Goal: Use online tool/utility: Utilize a website feature to perform a specific function

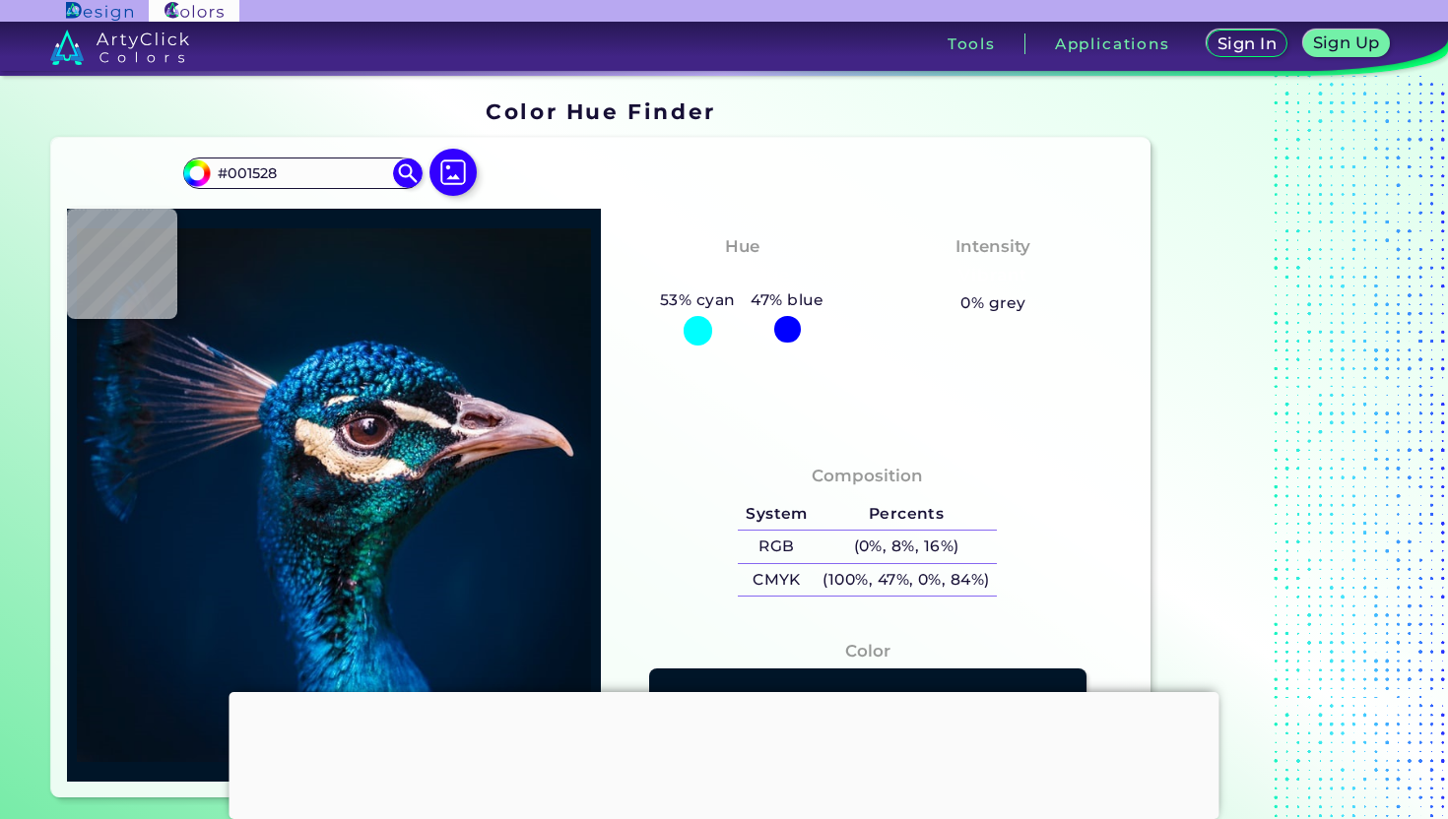
scroll to position [9, 0]
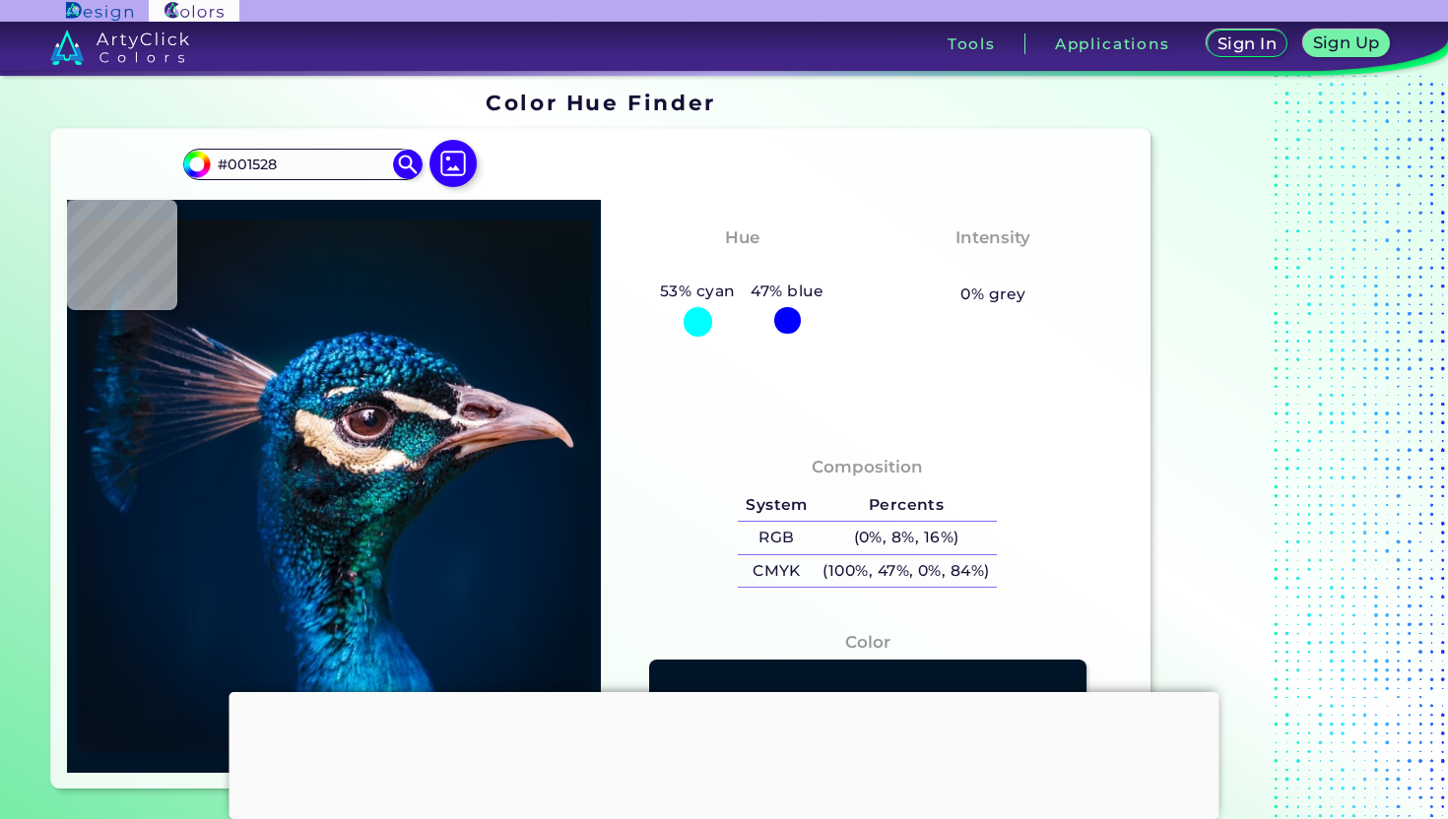
type input "#041121"
type input "#01162b"
type input "#01162B"
type input "#001830"
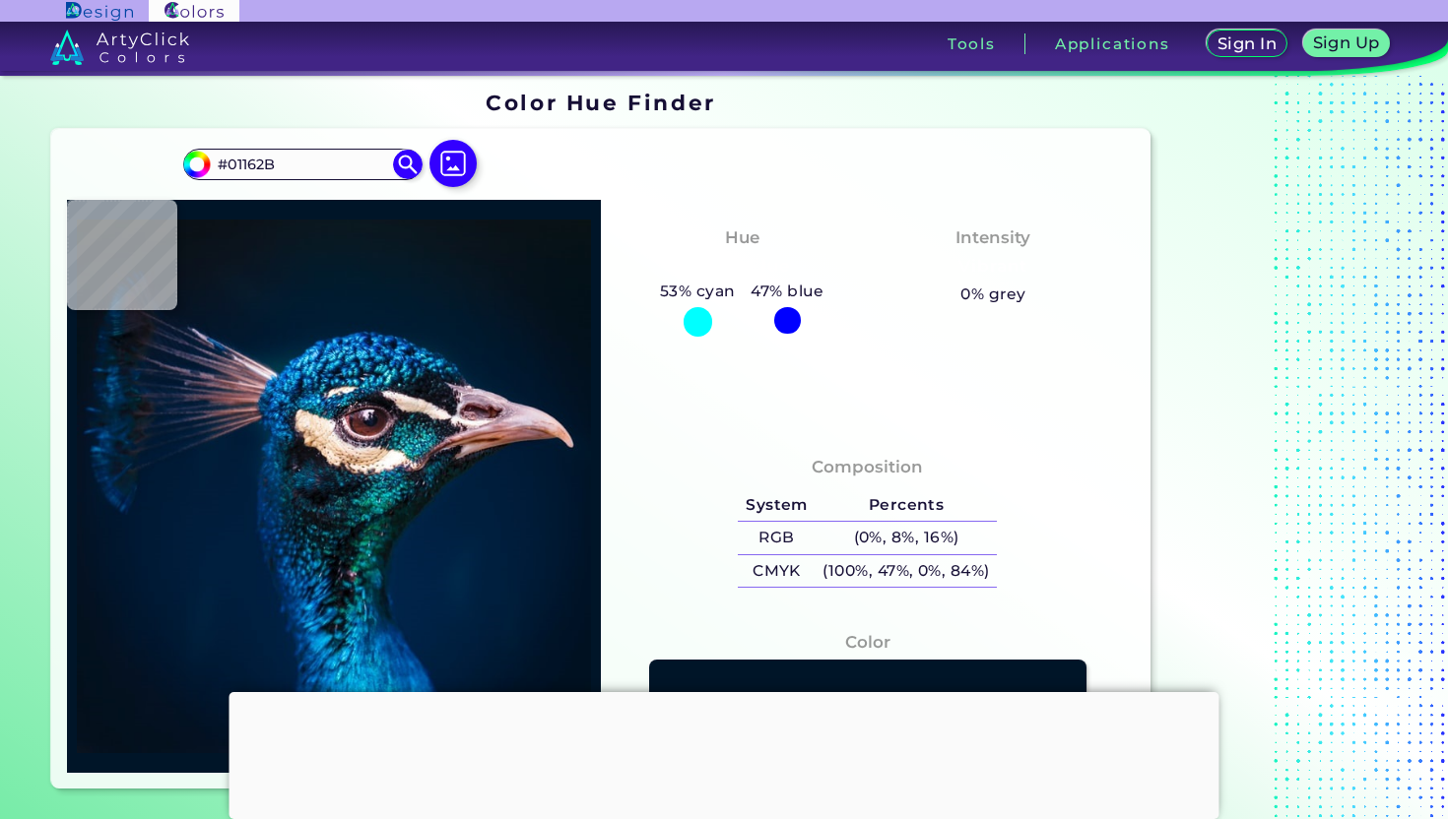
type input "#001830"
type input "#b494ab"
type input "#B494AB"
type input "#370e10"
type input "#370E10"
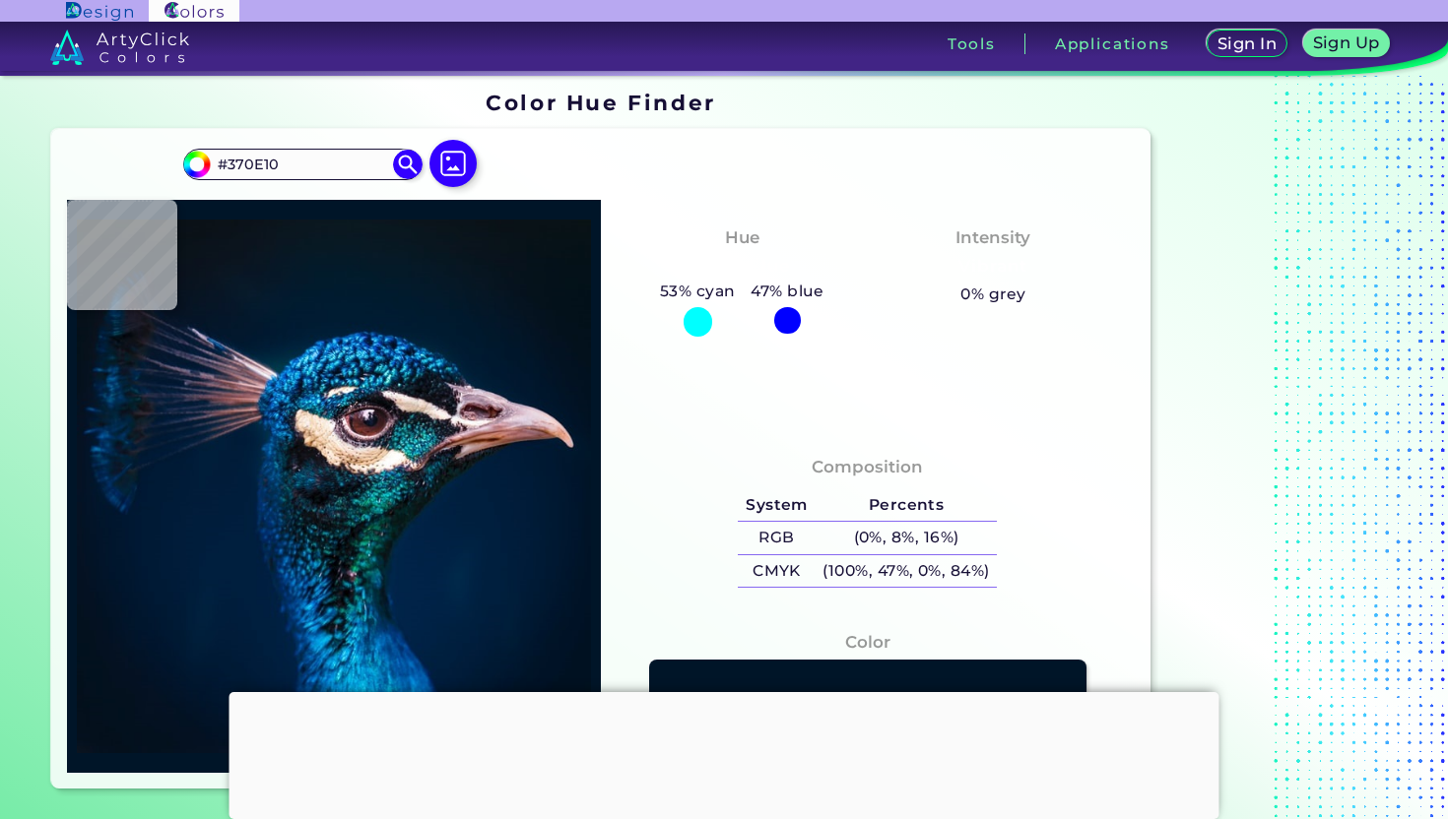
type input "#978e91"
type input "#978E91"
type input "#182734"
type input "#18555a"
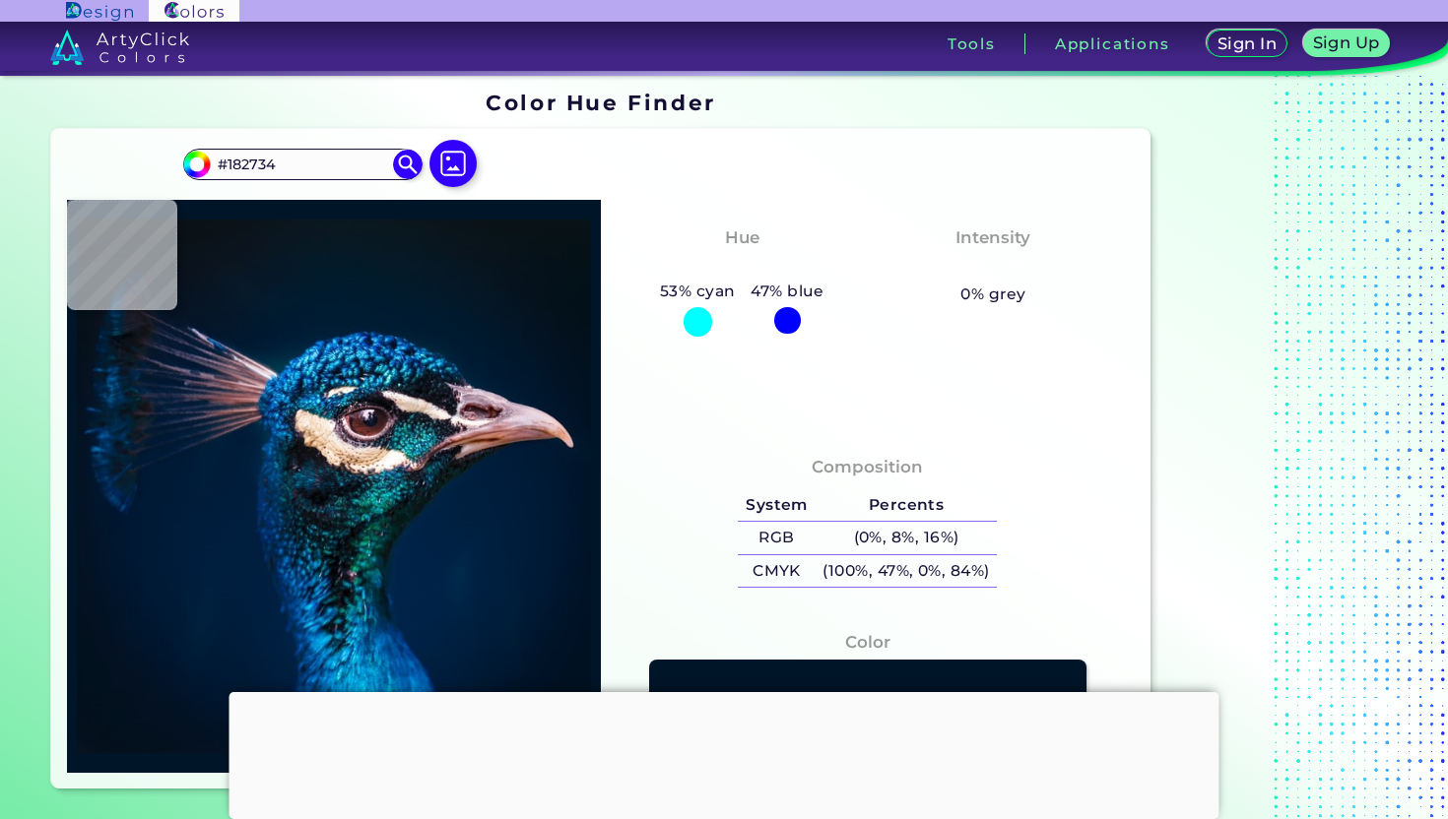
type input "#18555A"
type input "#0e888e"
type input "#0E888E"
type input "#0d7e91"
type input "#0D7E91"
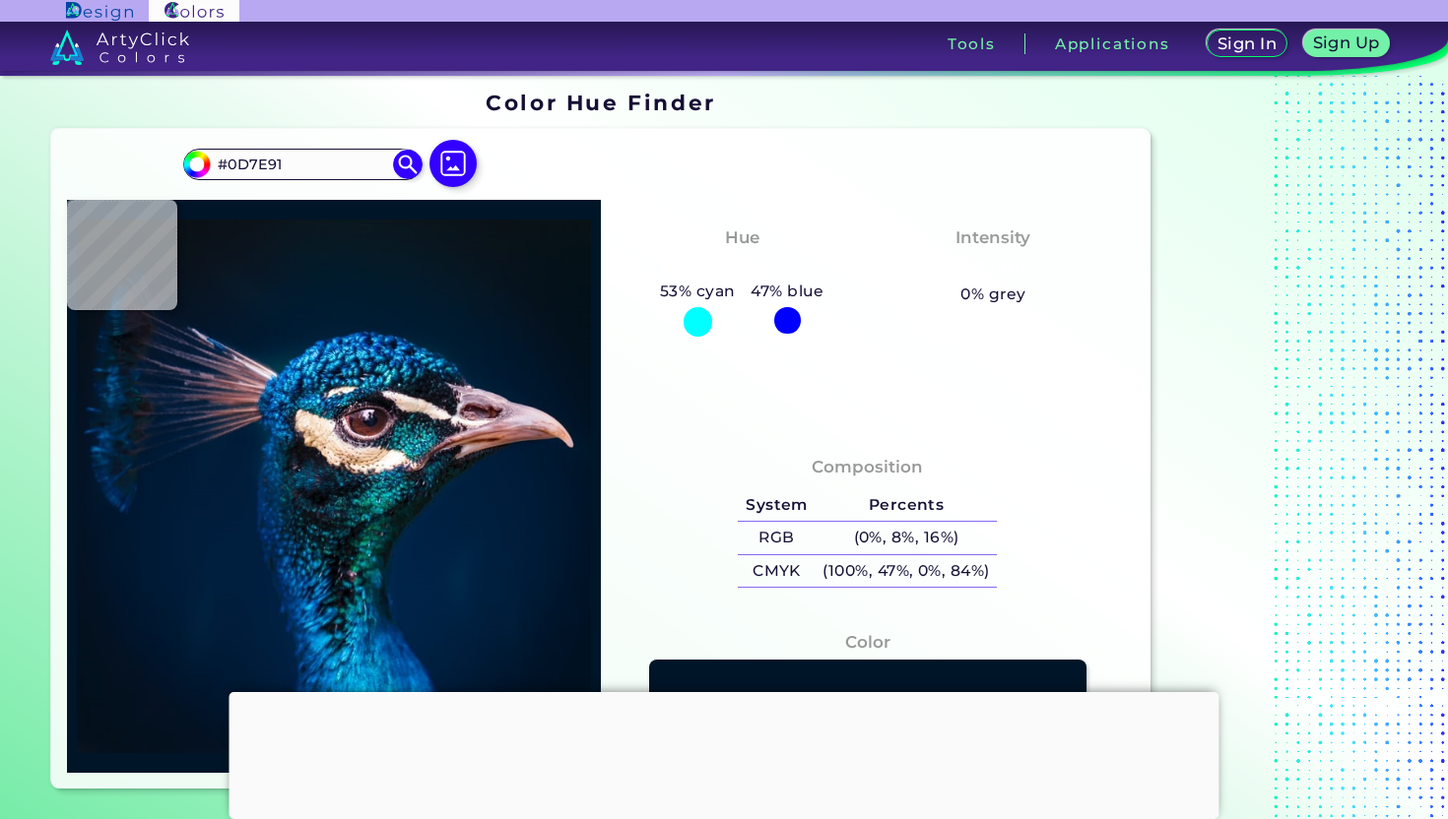
type input "#2b8ba3"
type input "#2B8BA3"
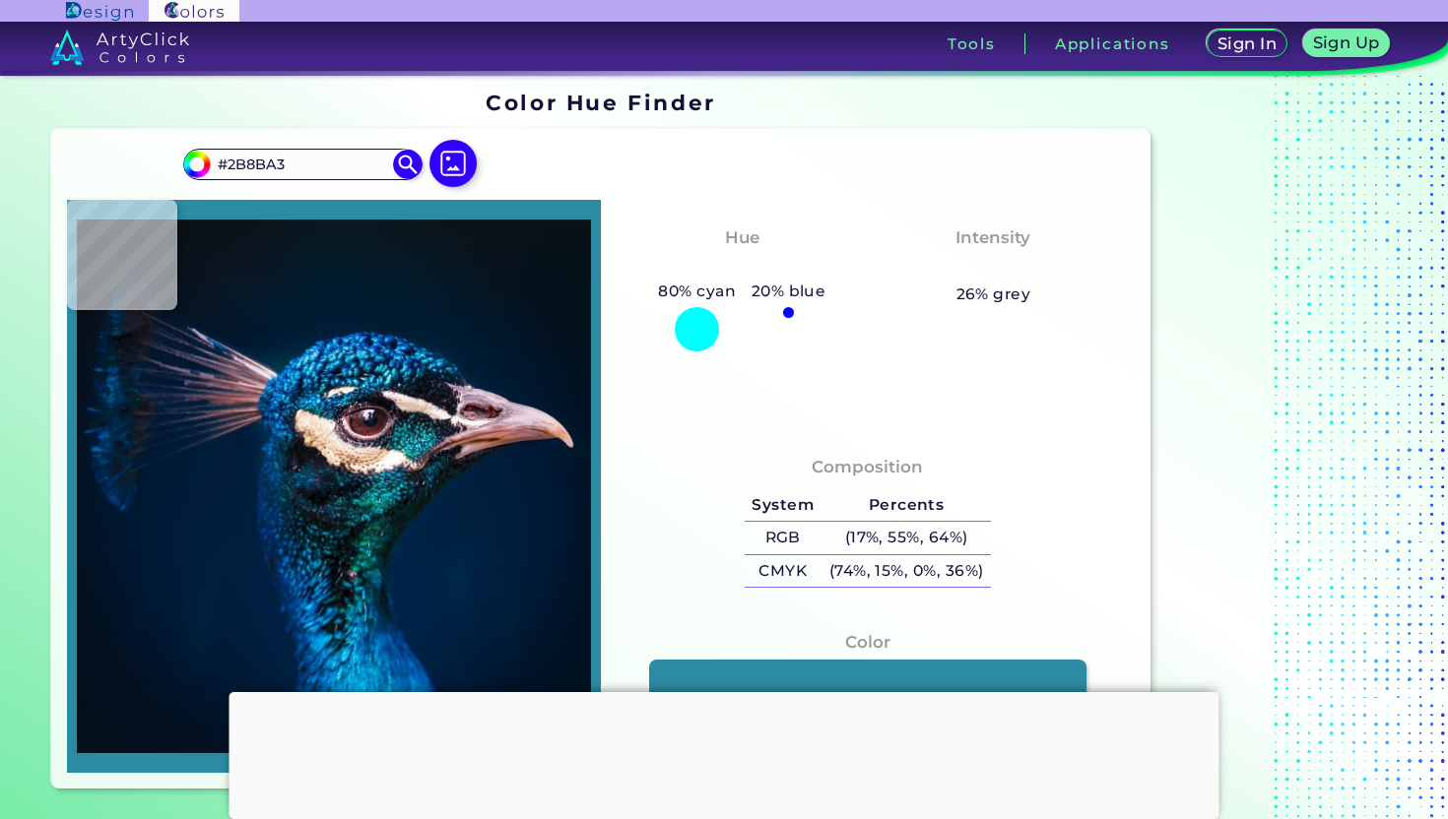
type input "#006778"
type input "#05333e"
type input "#05333E"
type input "#08101e"
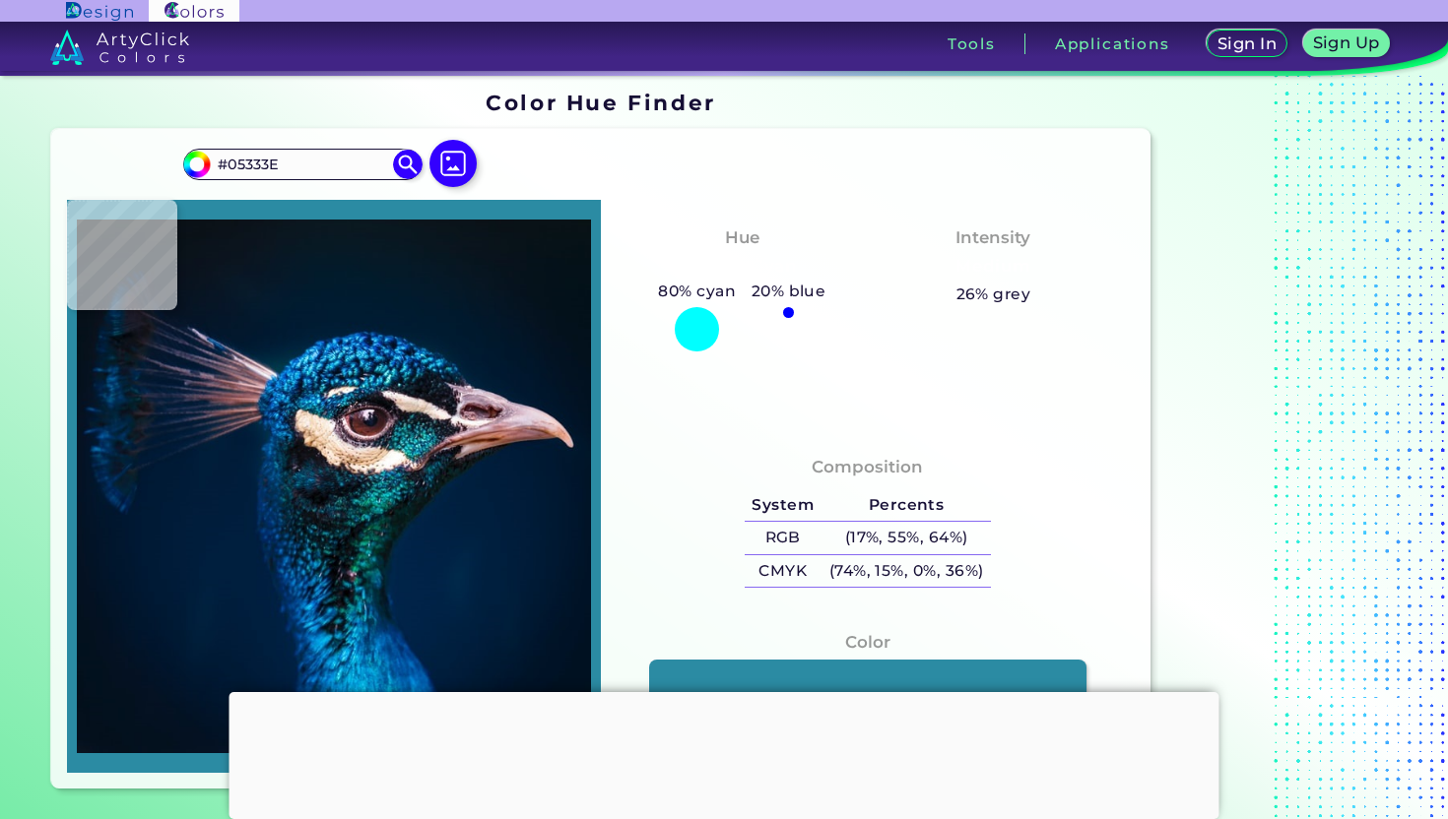
type input "#08101E"
type input "#25262e"
type input "#25262E"
type input "#ecdbcc"
type input "#ECDBCC"
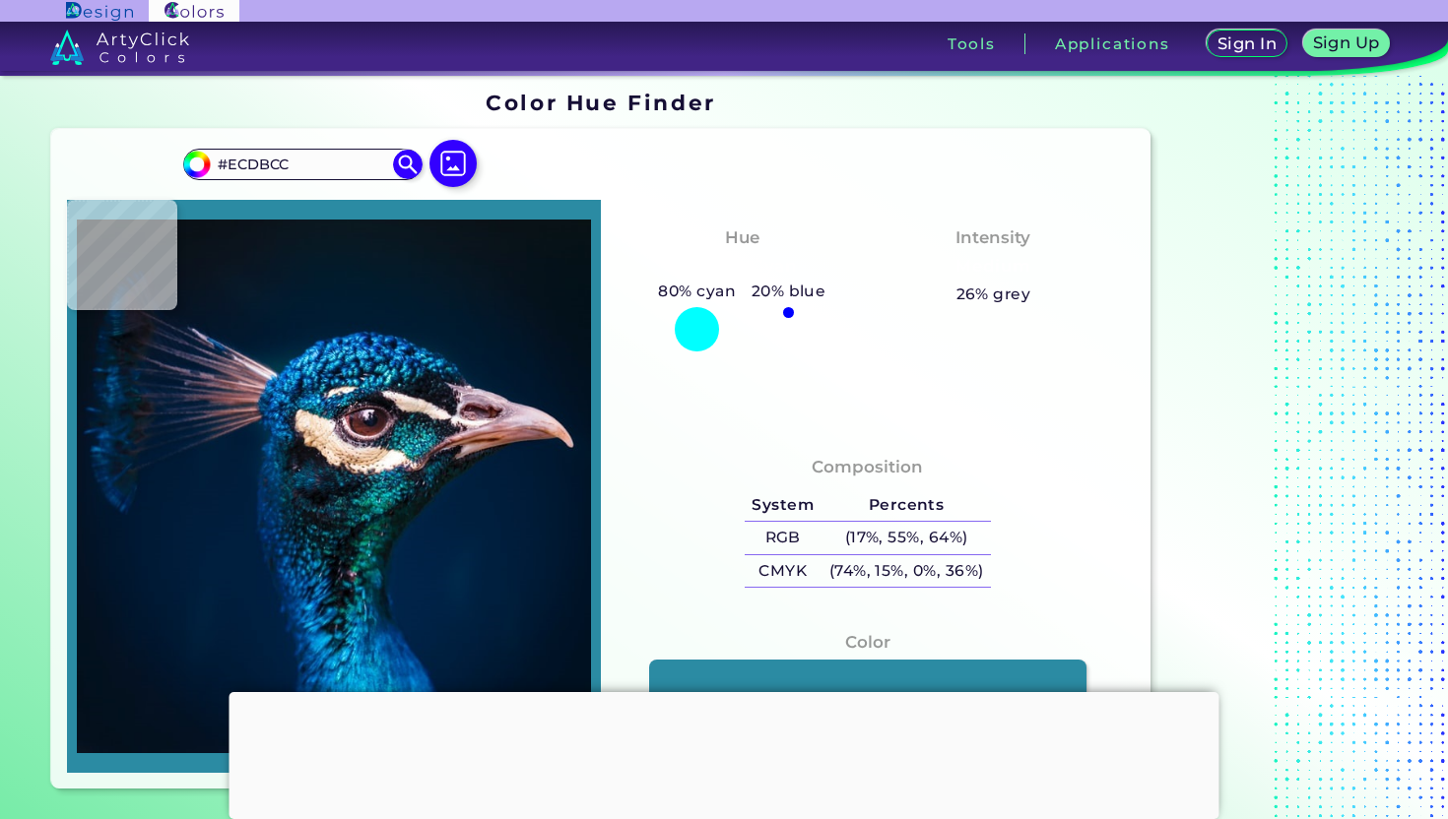
type input "#ded1cb"
type input "#DED1CB"
type input "#242228"
type input "#111520"
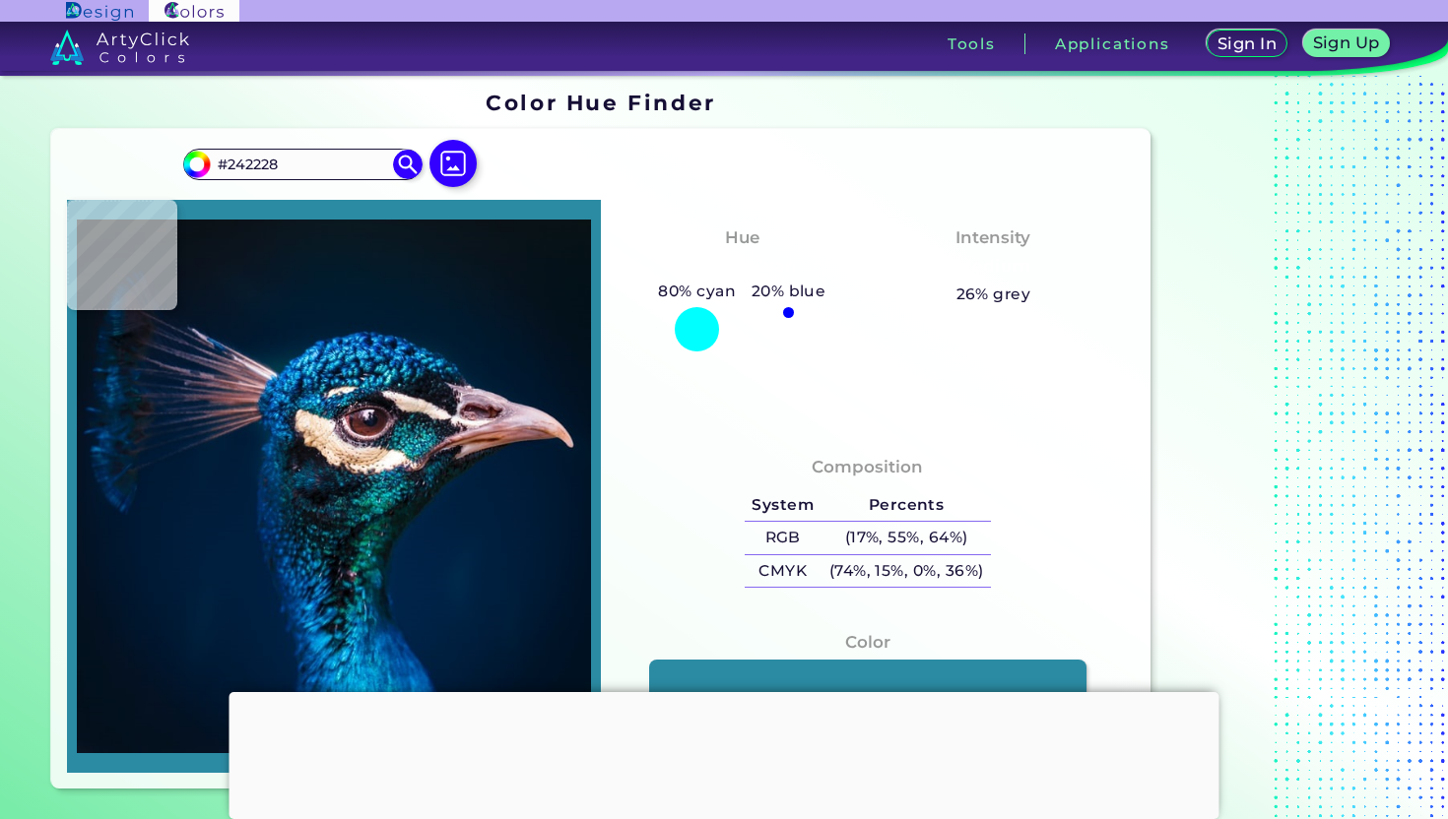
type input "#111520"
type input "#0e1319"
type input "#0E1319"
type input "#131119"
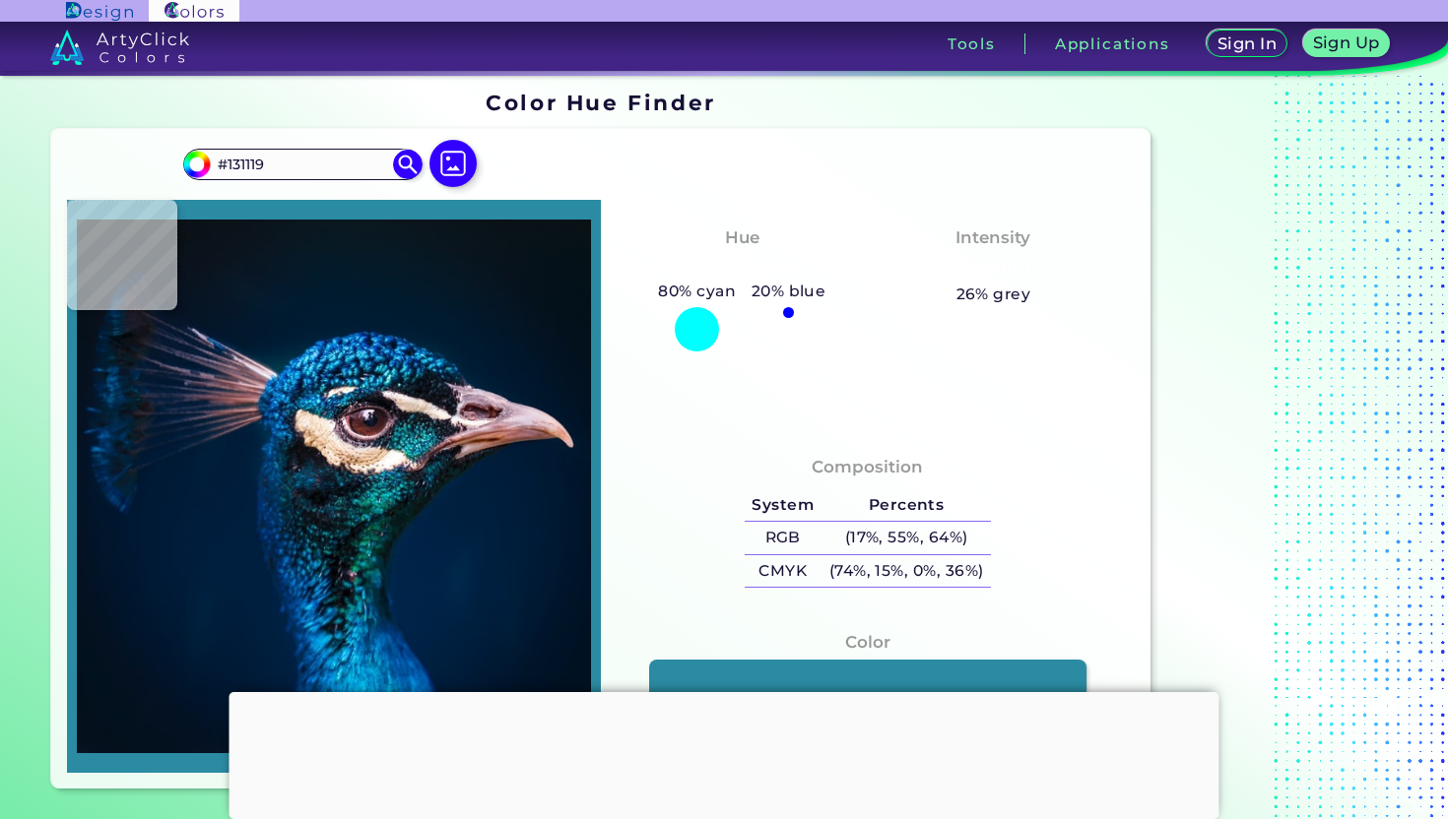
type input "#fdfcfd"
type input "#FDFCFD"
type input "#140d07"
type input "#140D07"
type input "#001932"
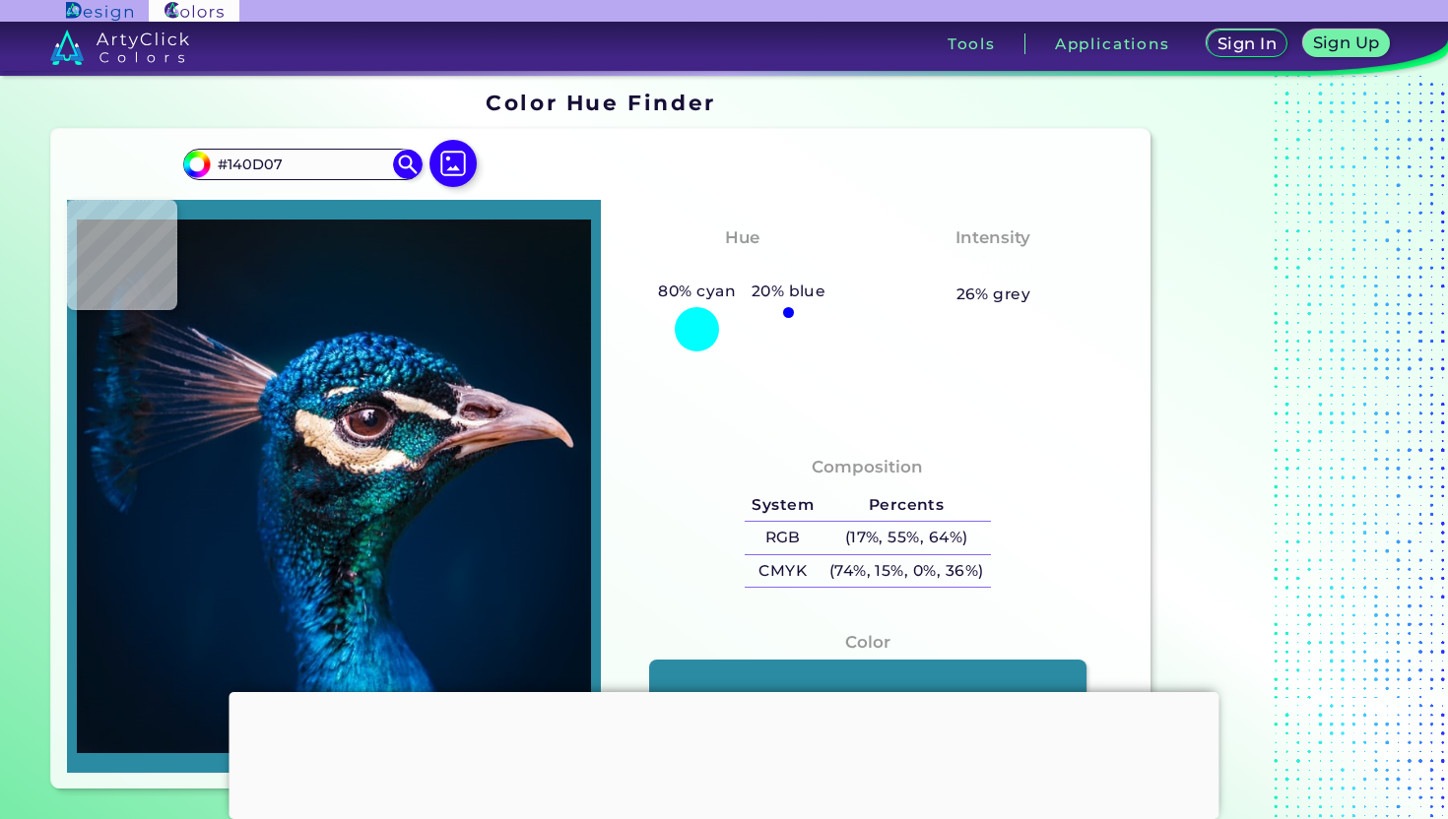
type input "#001932"
type input "#001427"
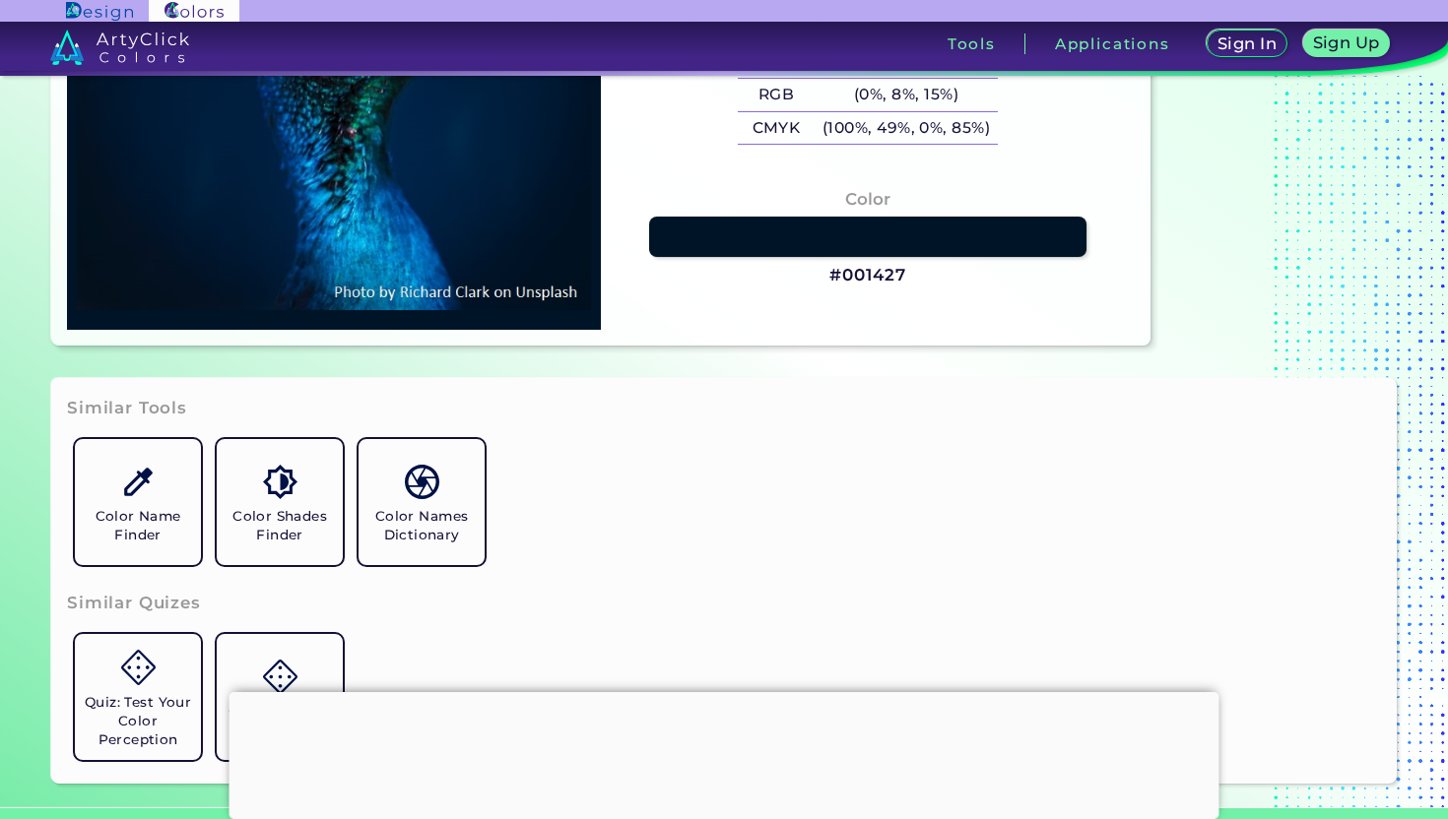
scroll to position [459, 0]
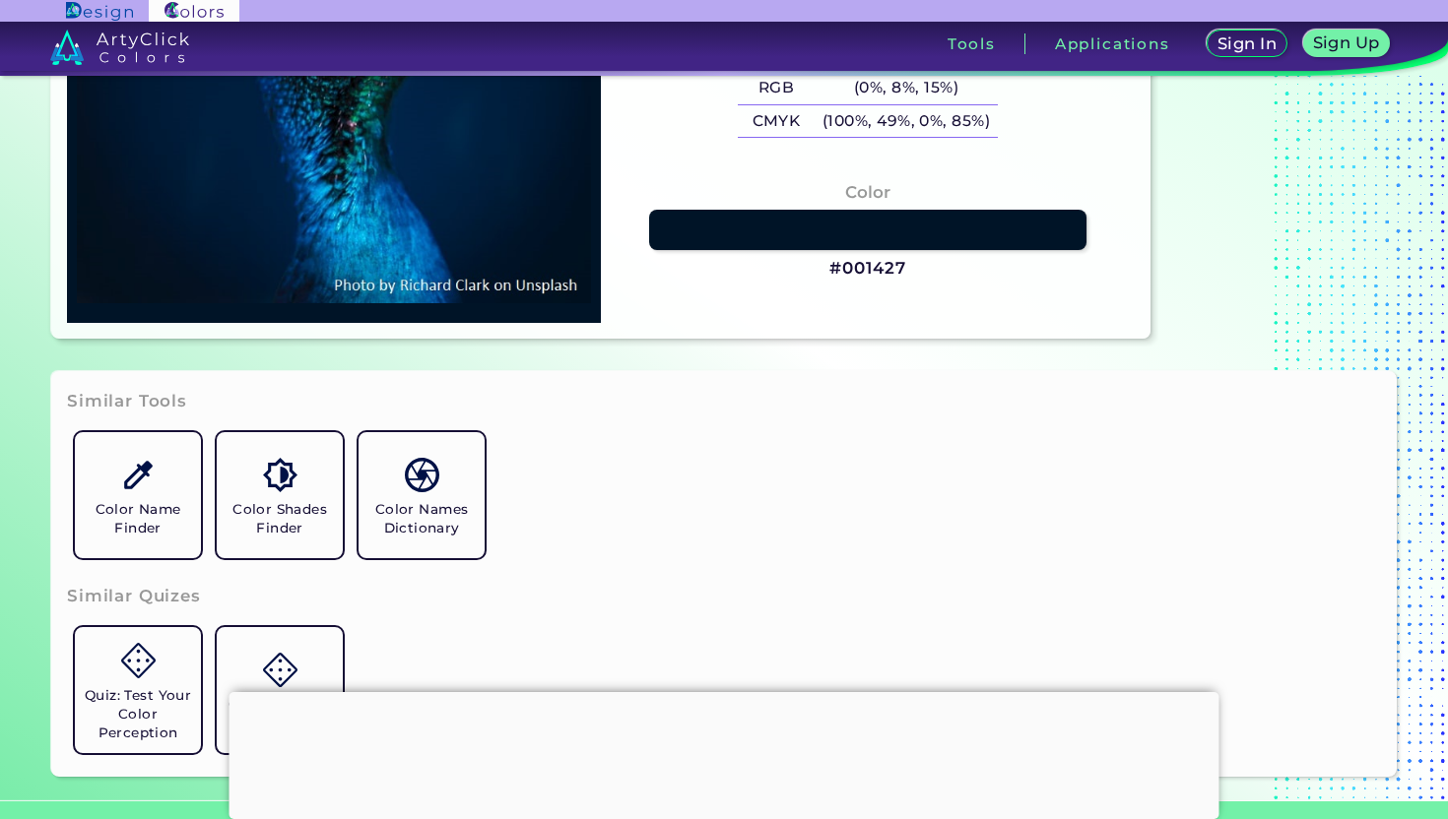
click at [874, 284] on div "Color #001427" at bounding box center [867, 230] width 502 height 121
click at [874, 280] on div "Color #001427" at bounding box center [867, 230] width 502 height 121
click at [874, 274] on h3 "#001427" at bounding box center [867, 269] width 76 height 24
copy h3 "#"
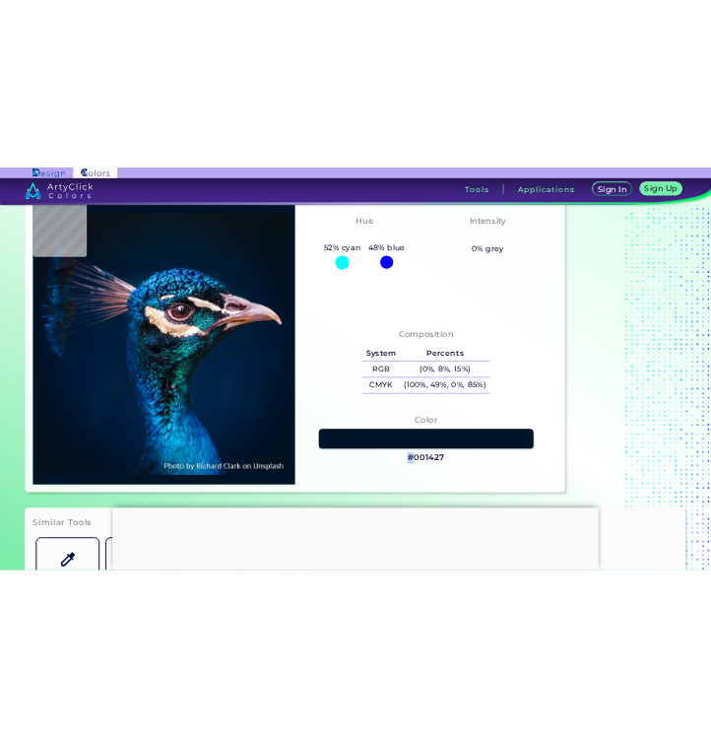
scroll to position [0, 0]
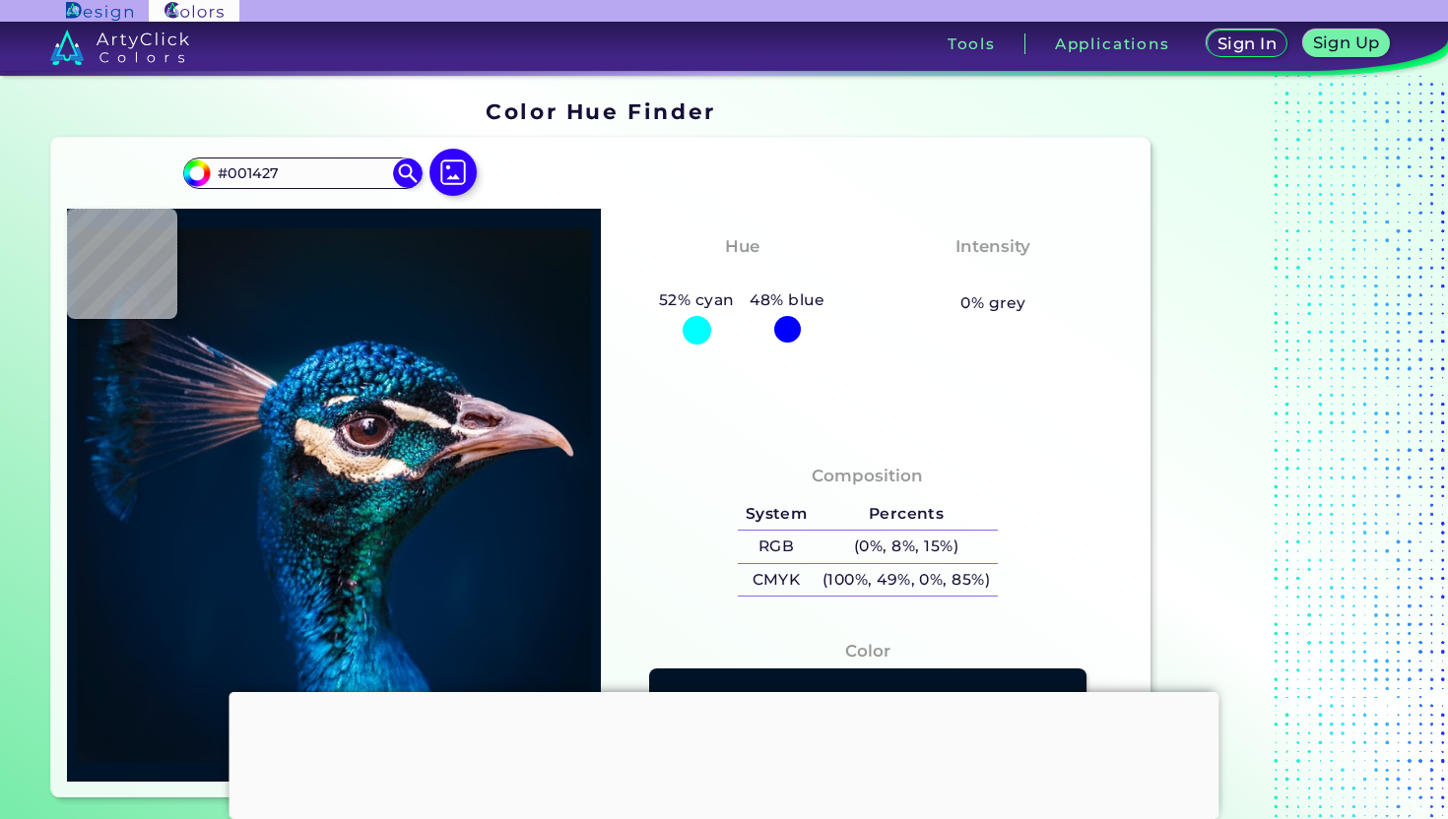
type input "#00192f"
type input "#00192F"
type input "#00182c"
type input "#00182C"
type input "#021728"
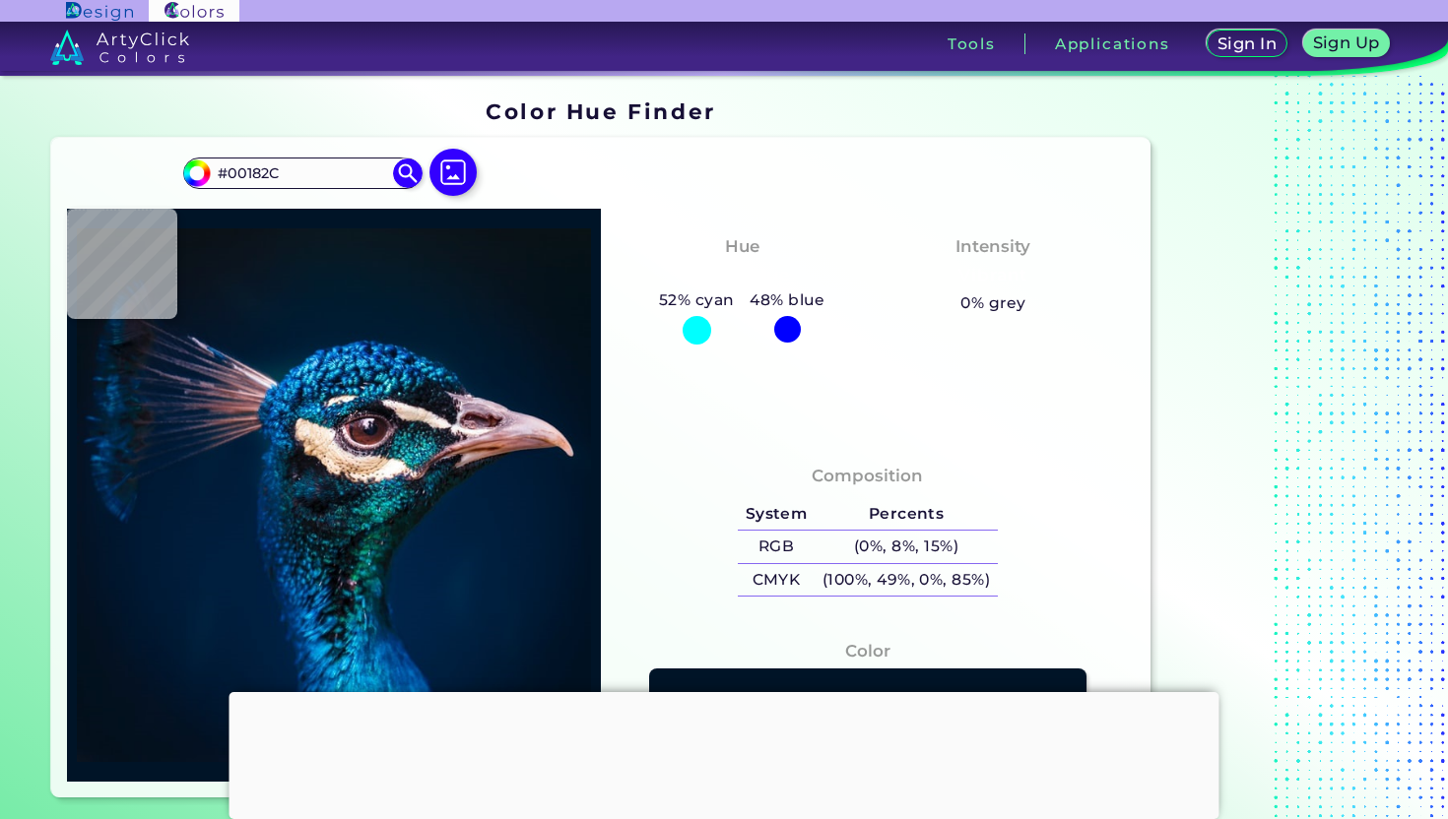
type input "#021728"
type input "#051723"
type input "#000000"
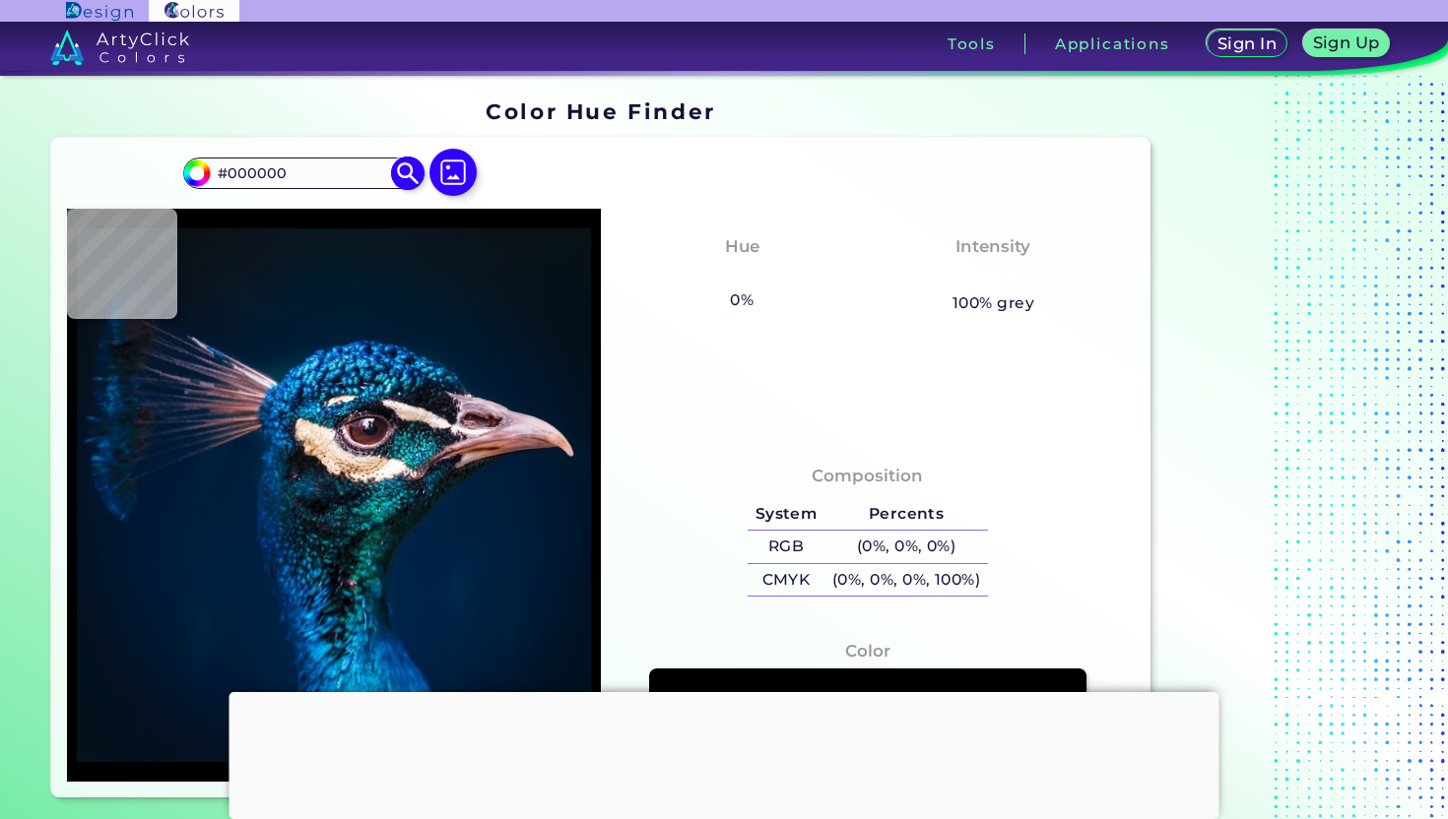
click at [288, 179] on input "#000000" at bounding box center [302, 174] width 183 height 27
drag, startPoint x: 288, startPoint y: 179, endPoint x: 183, endPoint y: 177, distance: 104.4
click at [183, 177] on div "#000000 #000000 Acadia ◉ Acid Green ◉ Aero Blue ◉ Alabaster ◉ Albescent White ◉…" at bounding box center [302, 174] width 238 height 32
type input "#000000"
type input "#0b151f"
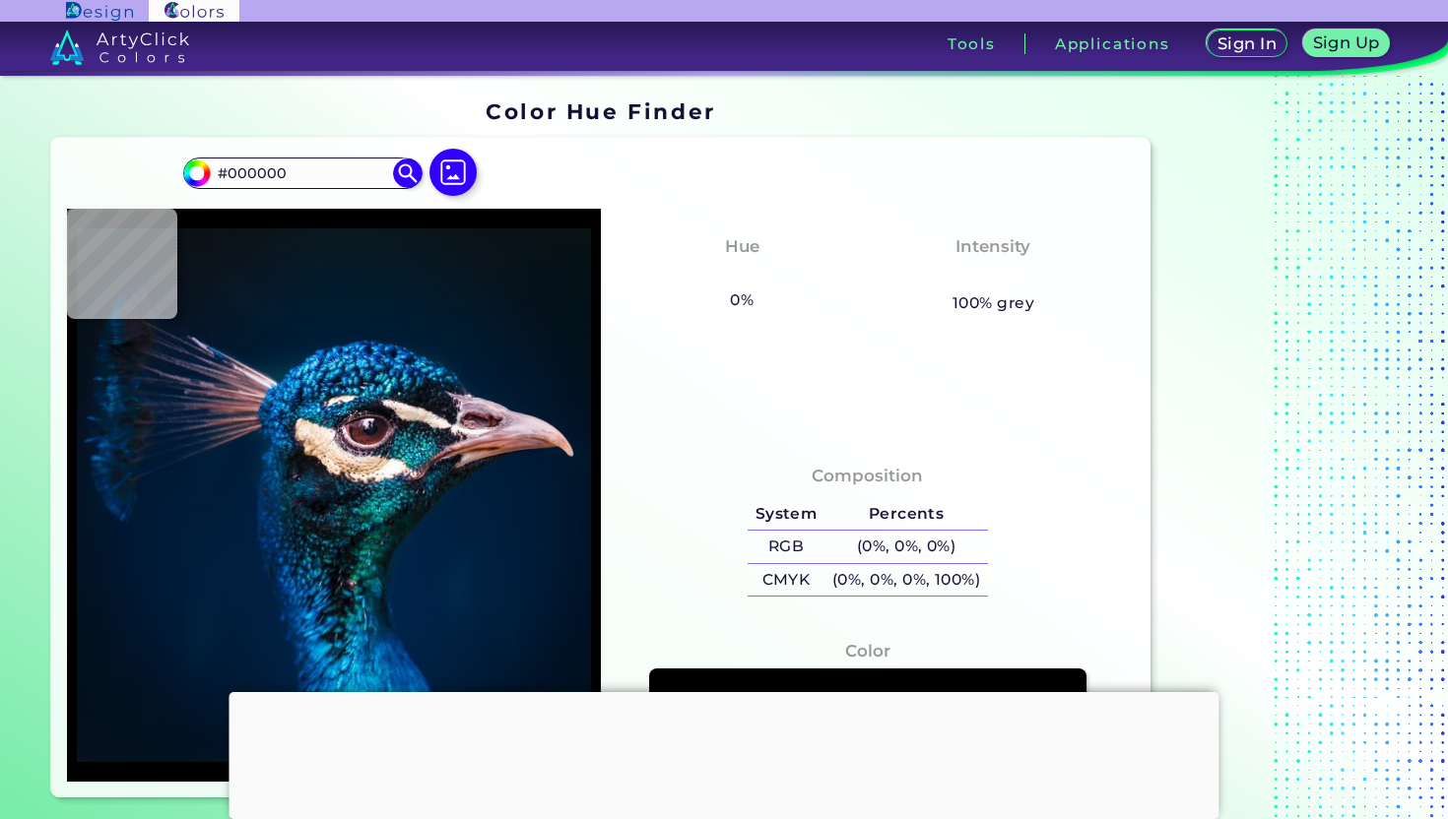
type input "#0B151F"
type input "#071927"
type input "#041929"
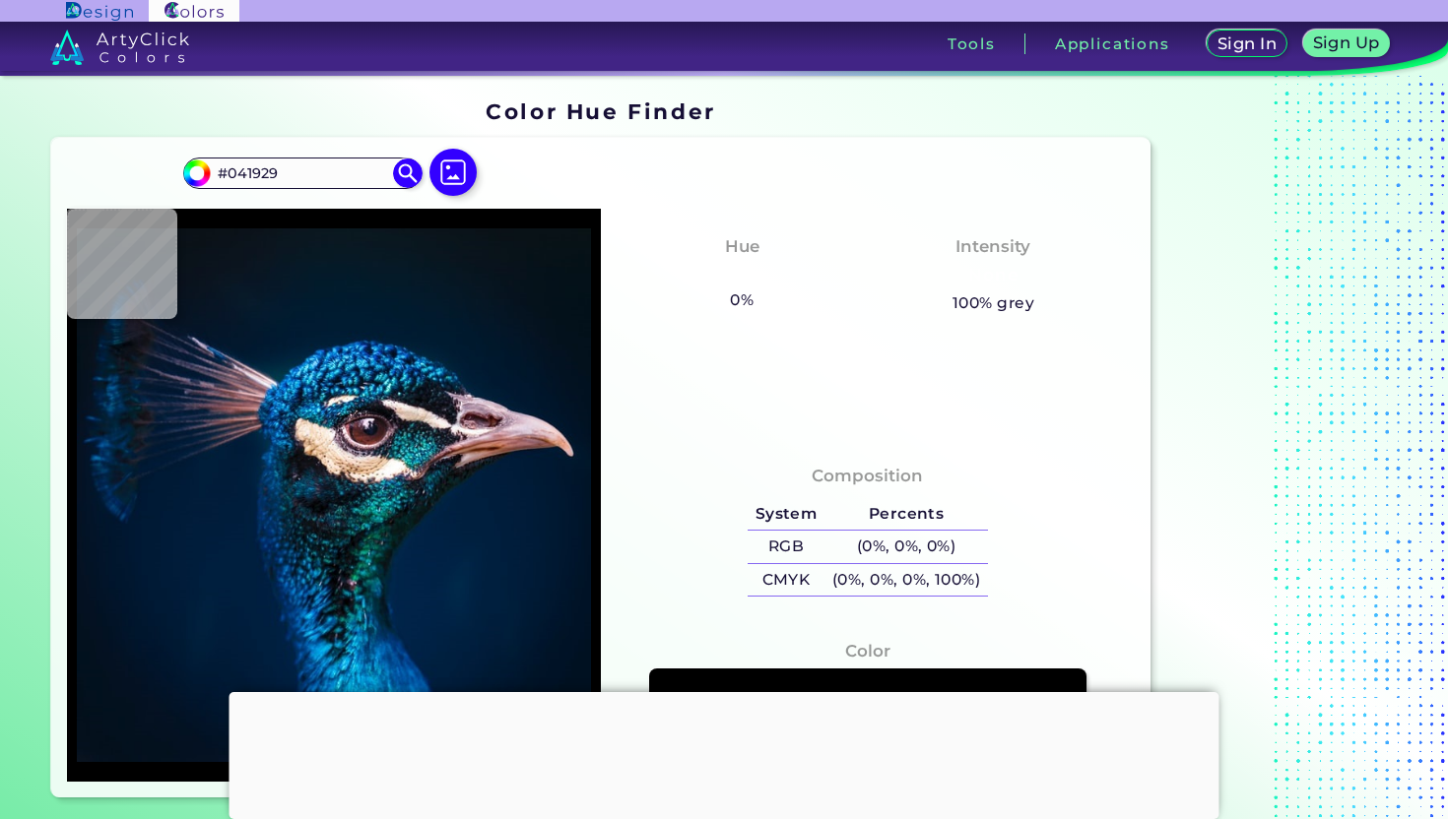
type input "#011b2c"
type input "#011B2C"
type input "#001b2e"
type input "#001B2E"
type input "#001b30"
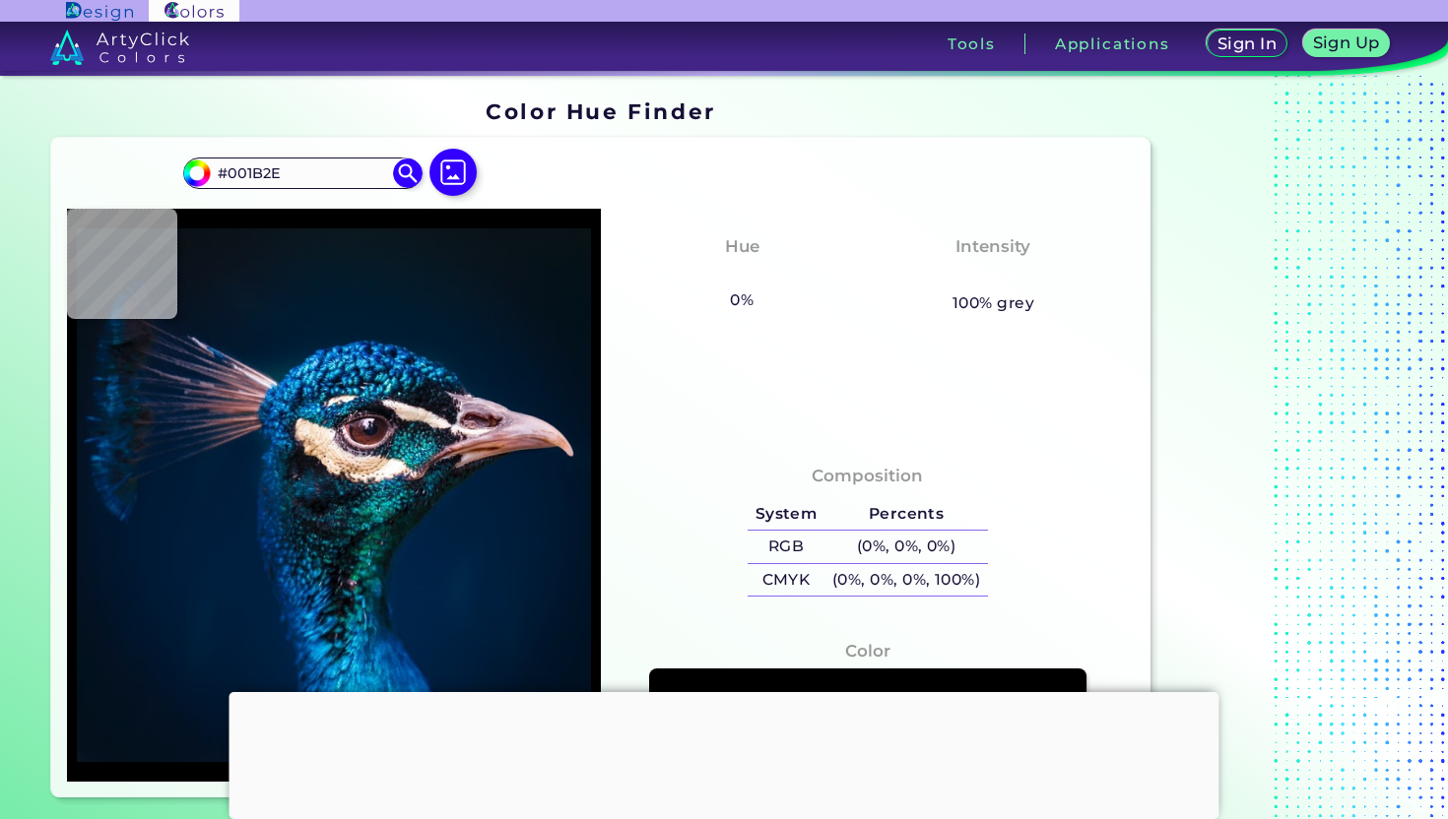
type input "#001B30"
type input "#001b2e"
type input "#001B2E"
type input "#001a31"
type input "#001A31"
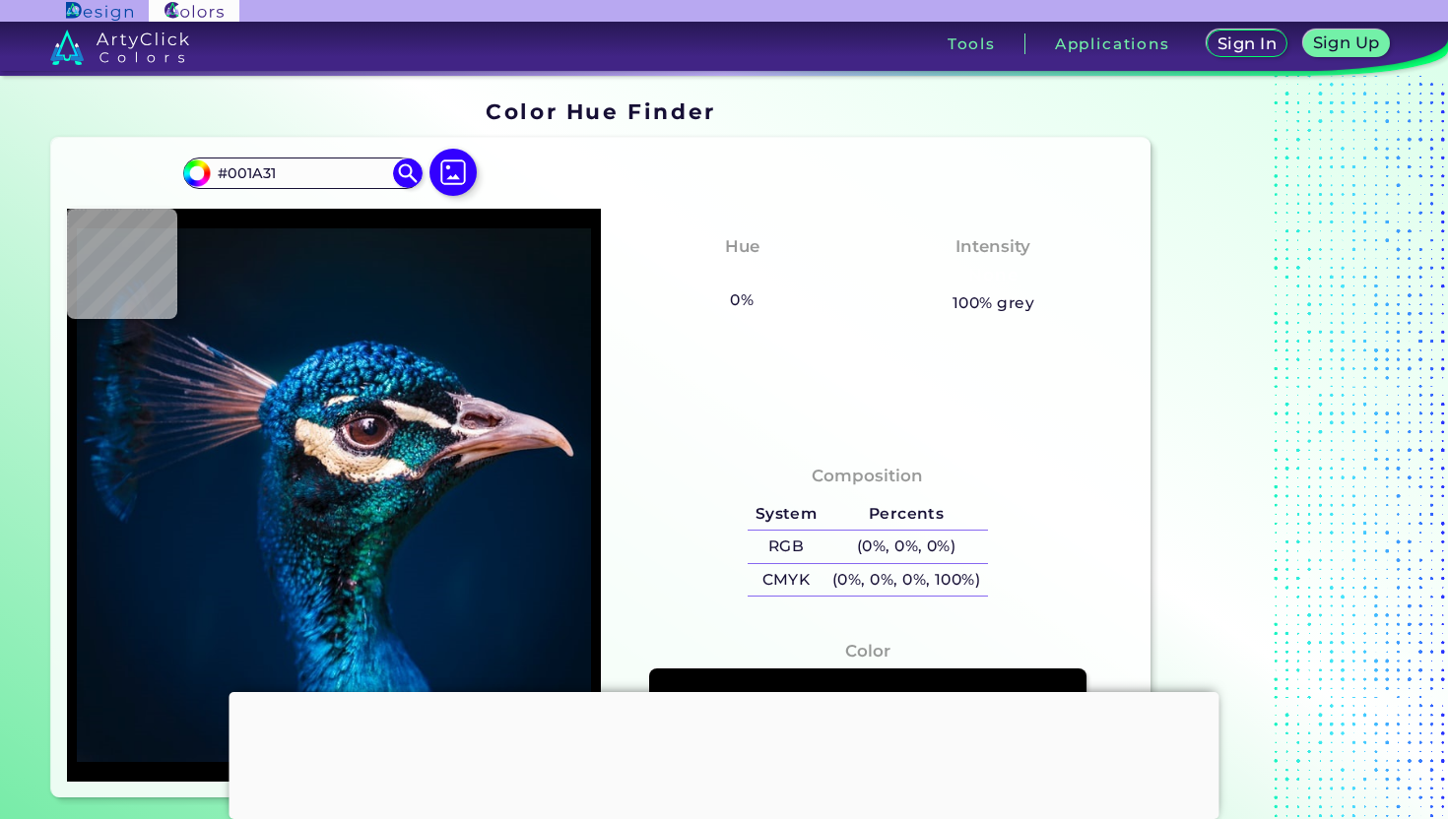
type input "#001b30"
type input "#001B30"
type input "#001a30"
type input "#001A30"
type input "#001b30"
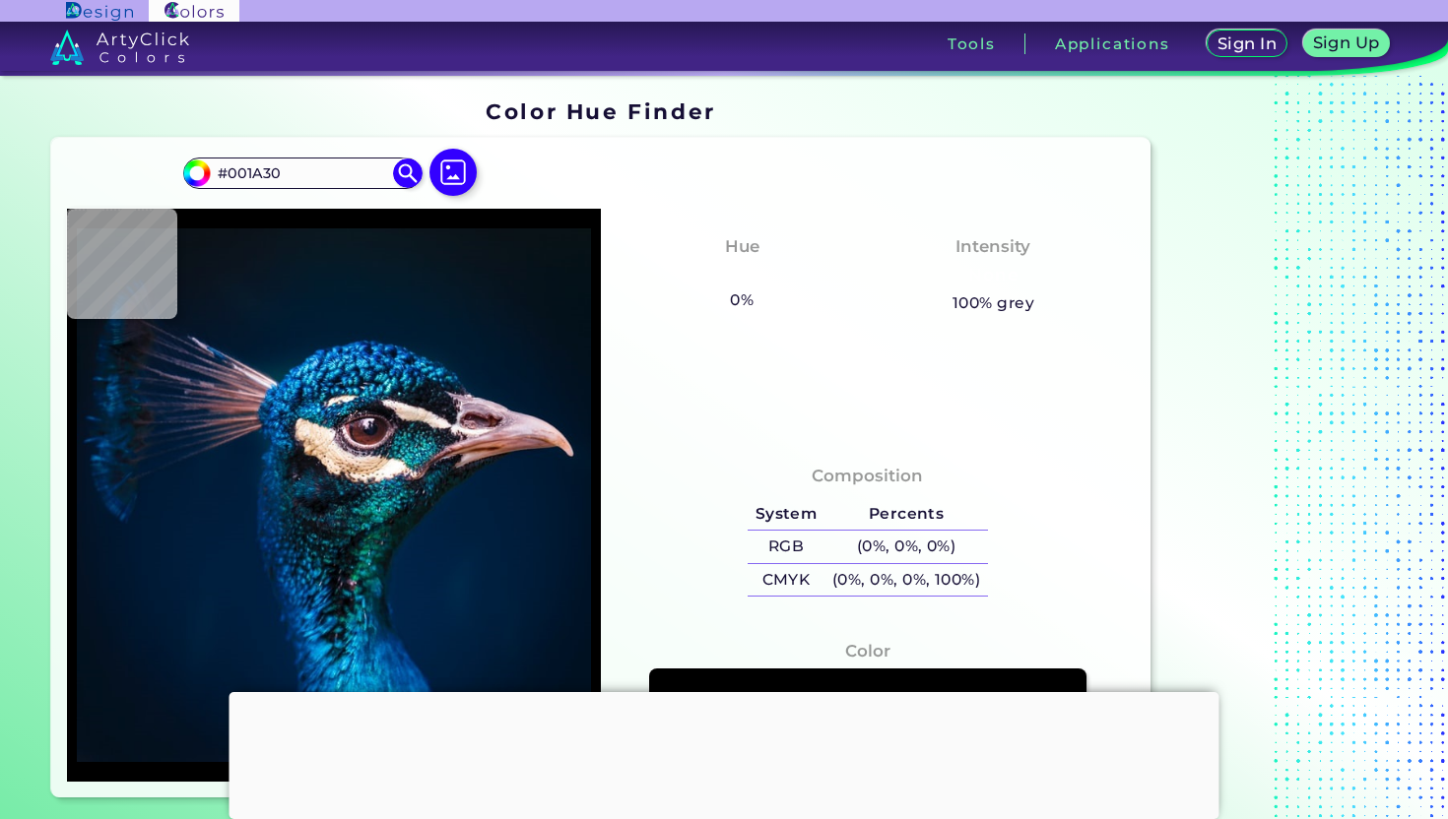
type input "#001B30"
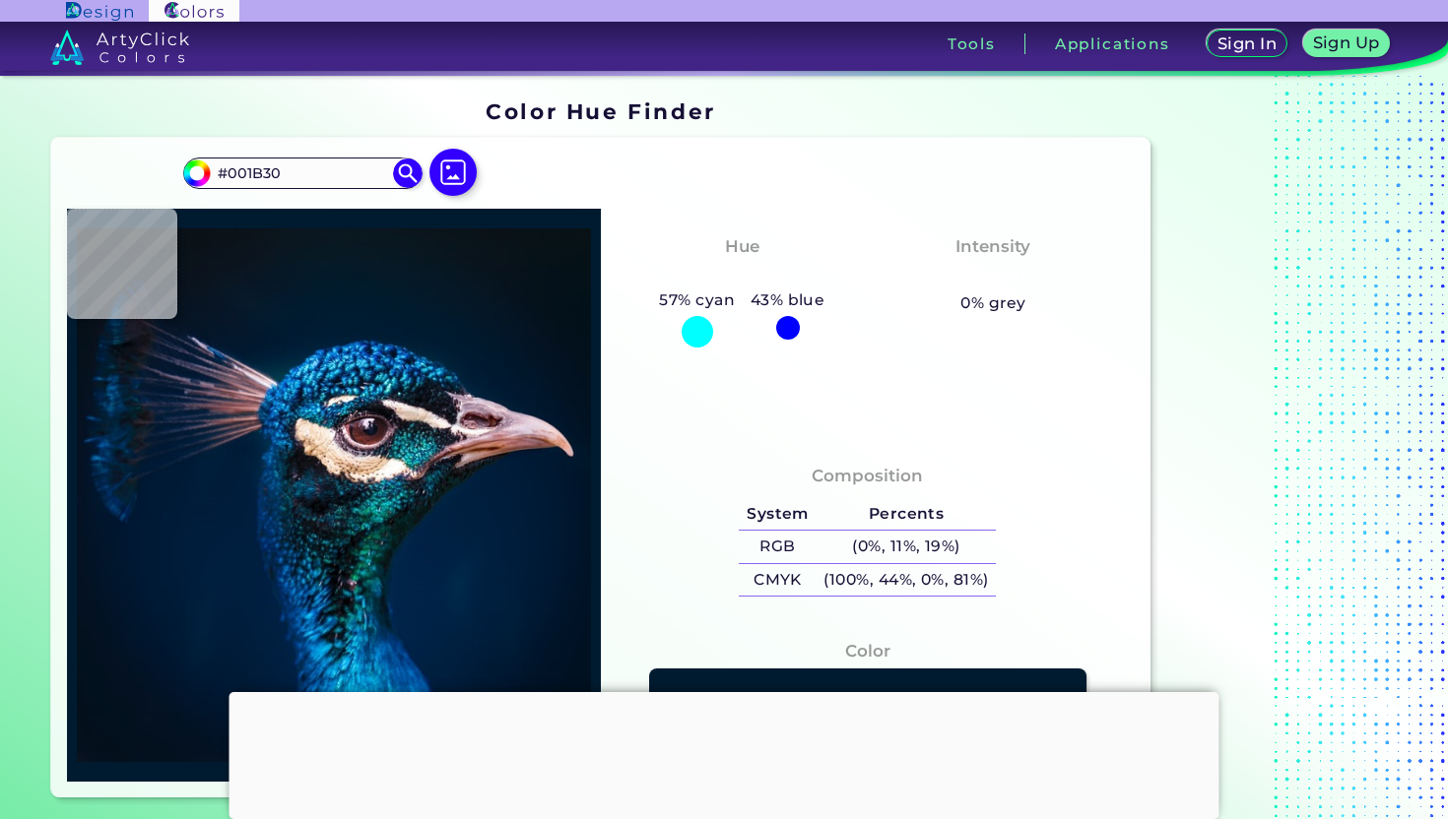
type input "#001b32"
type input "#001B32"
type input "#011d33"
type input "#011D33"
type input "#021d36"
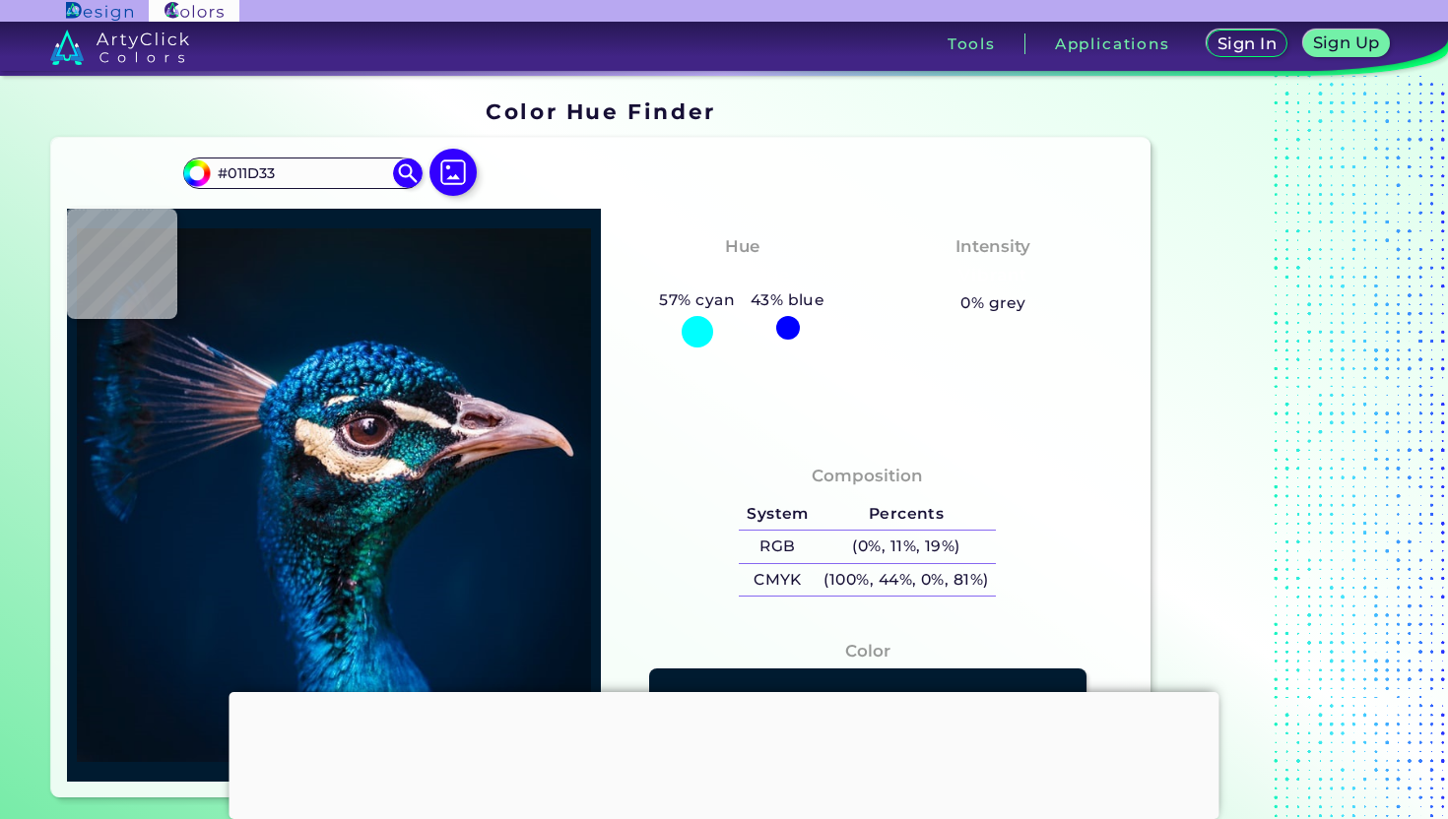
type input "#021D36"
type input "#063c7d"
type input "#063C7D"
type input "#1082ca"
type input "#1082CA"
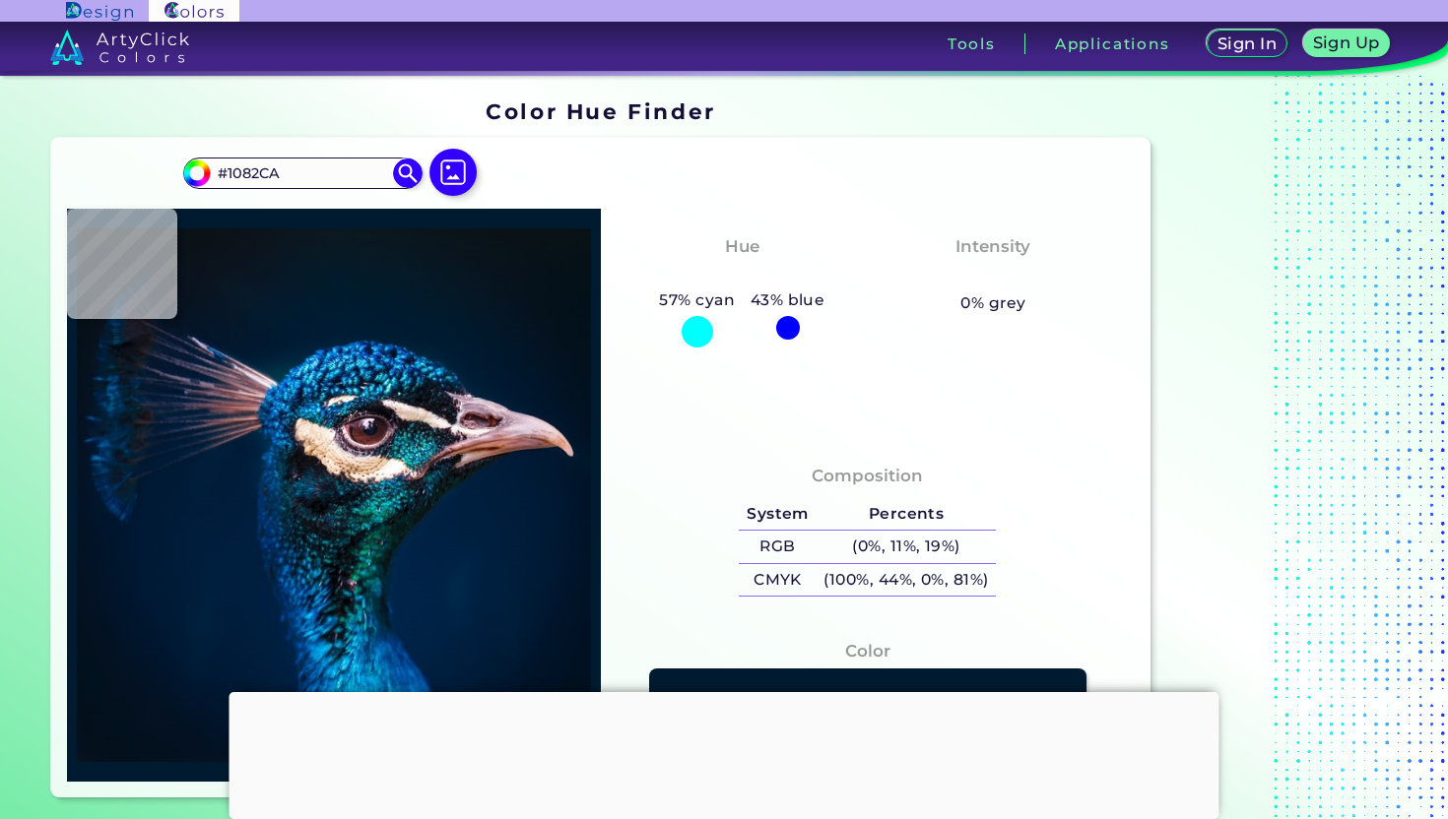
type input "#318bbb"
type input "#318BBB"
type input "#0758a7"
type input "#0758A7"
type input "#0d437a"
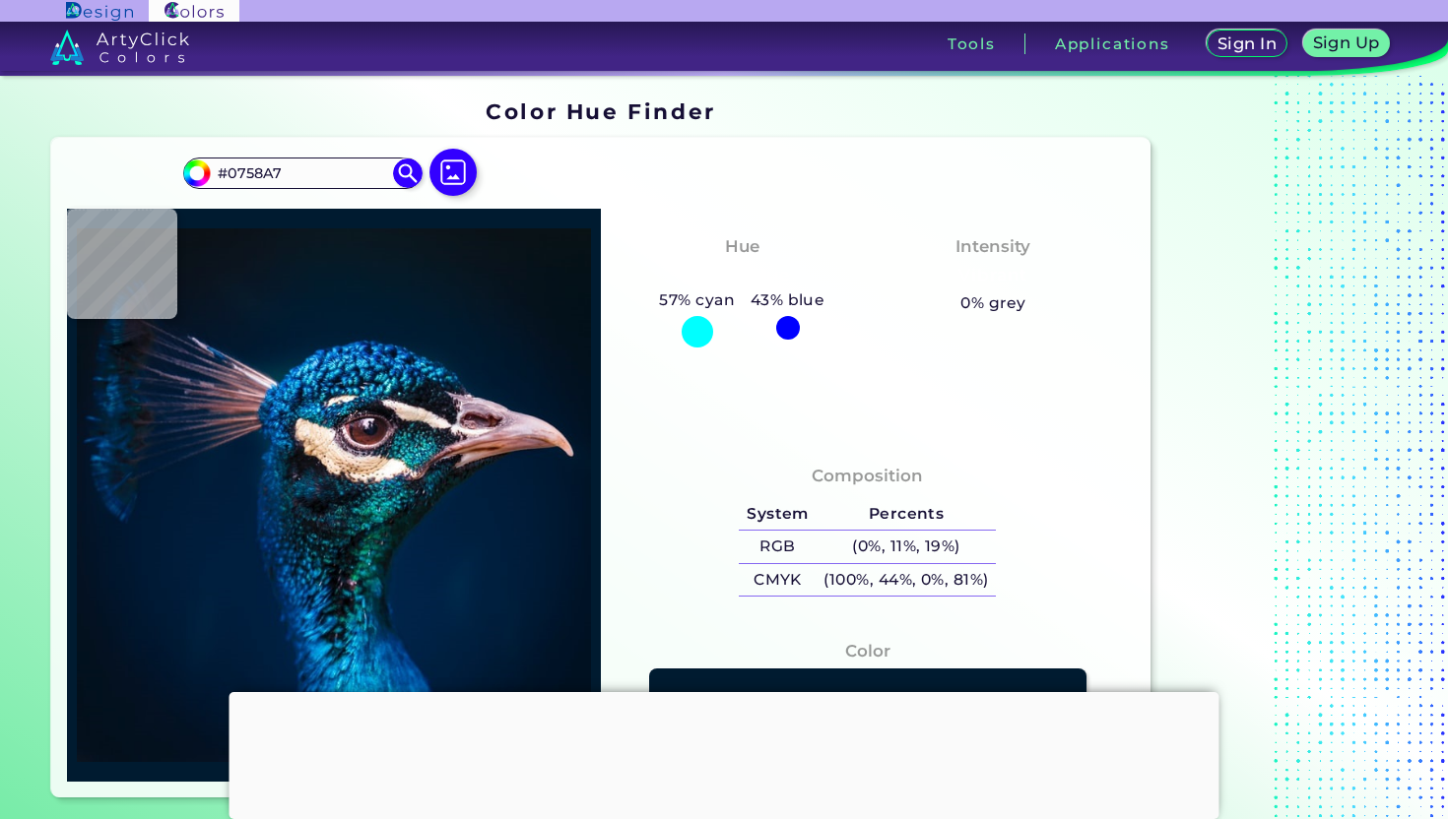
type input "#0D437A"
type input "#073967"
type input "#00294f"
type input "#00294F"
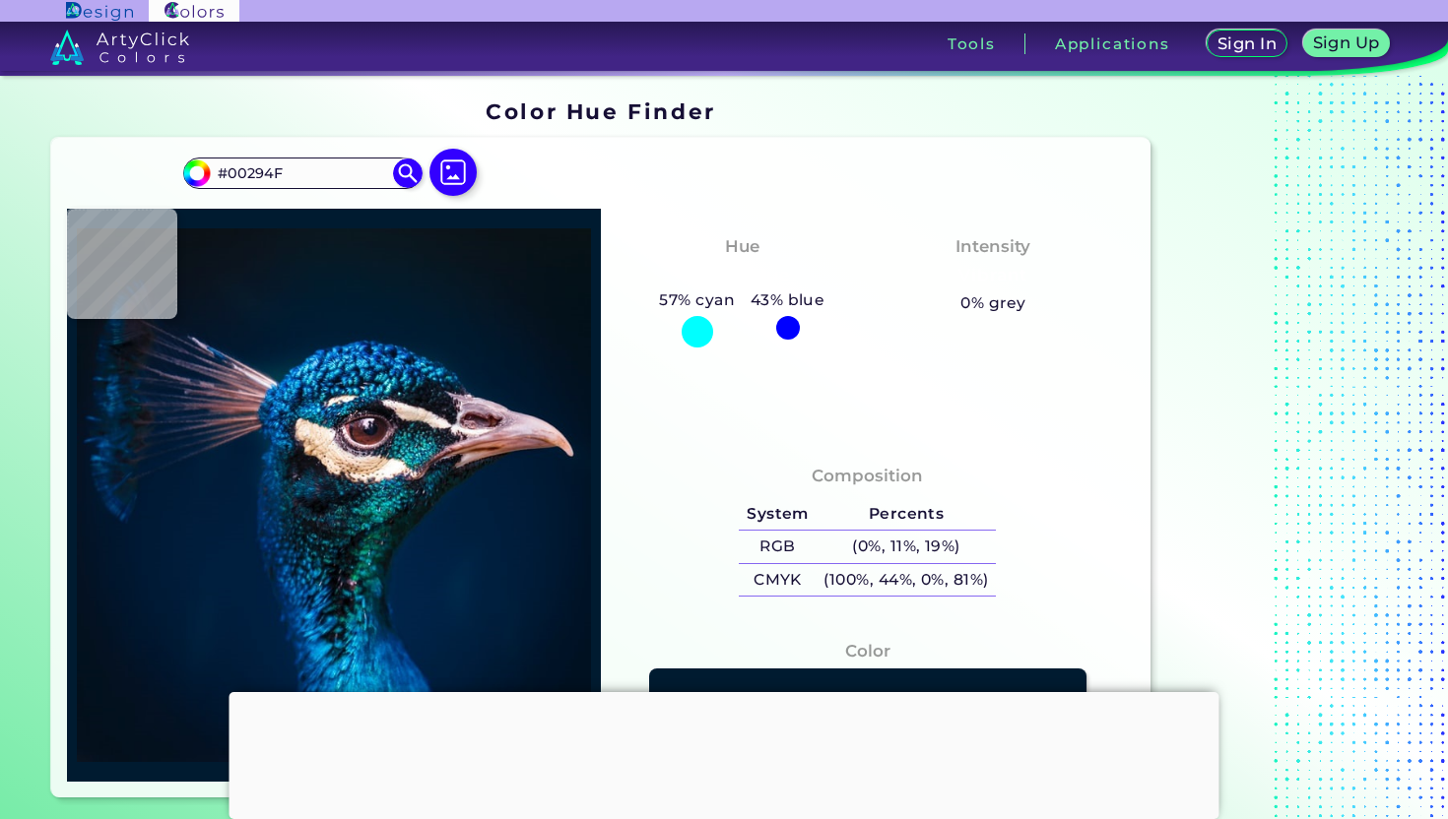
type input "#002f53"
type input "#002F53"
type input "#358bae"
type input "#358BAE"
type input "#36b9c9"
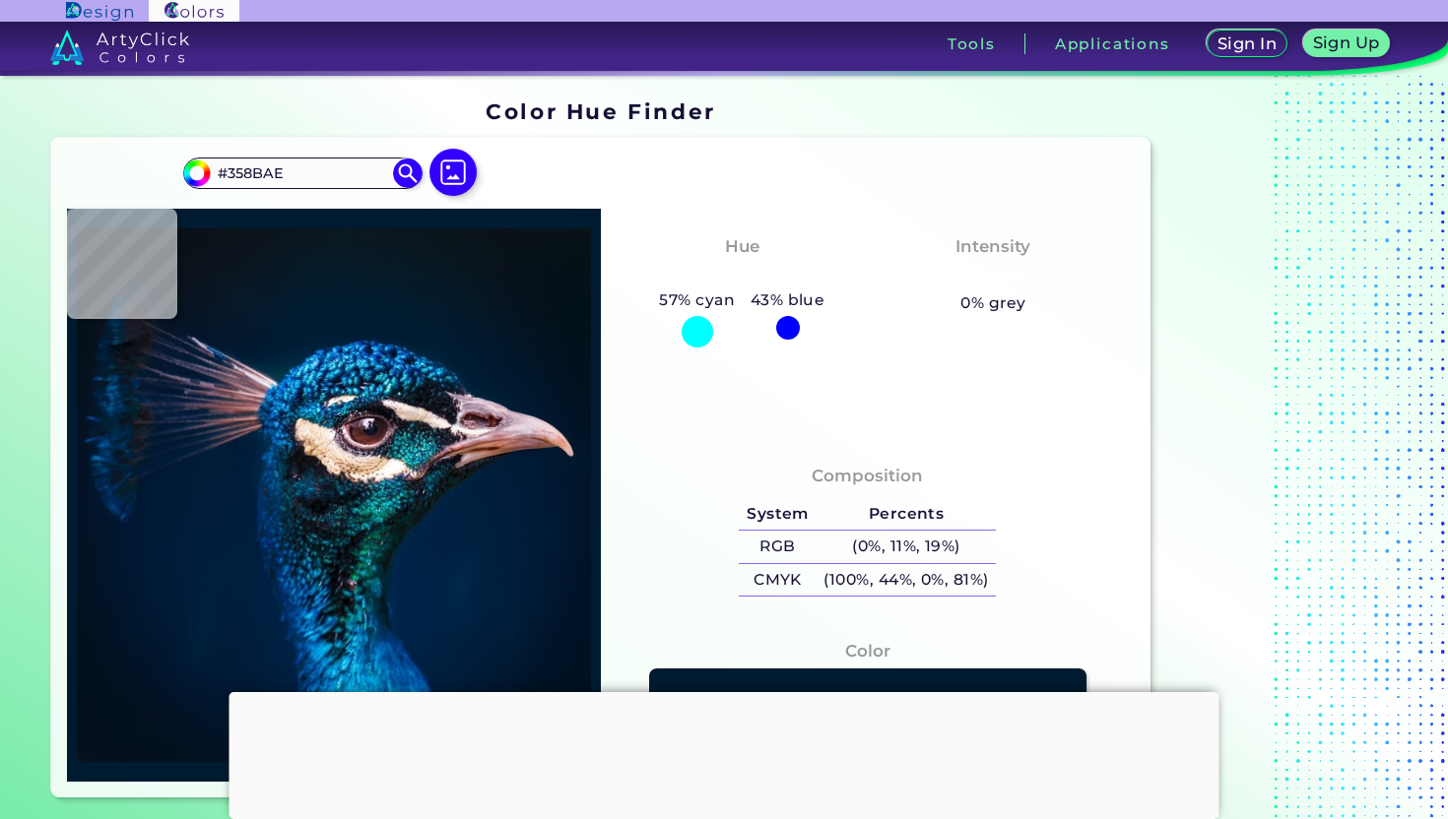
type input "#36B9C9"
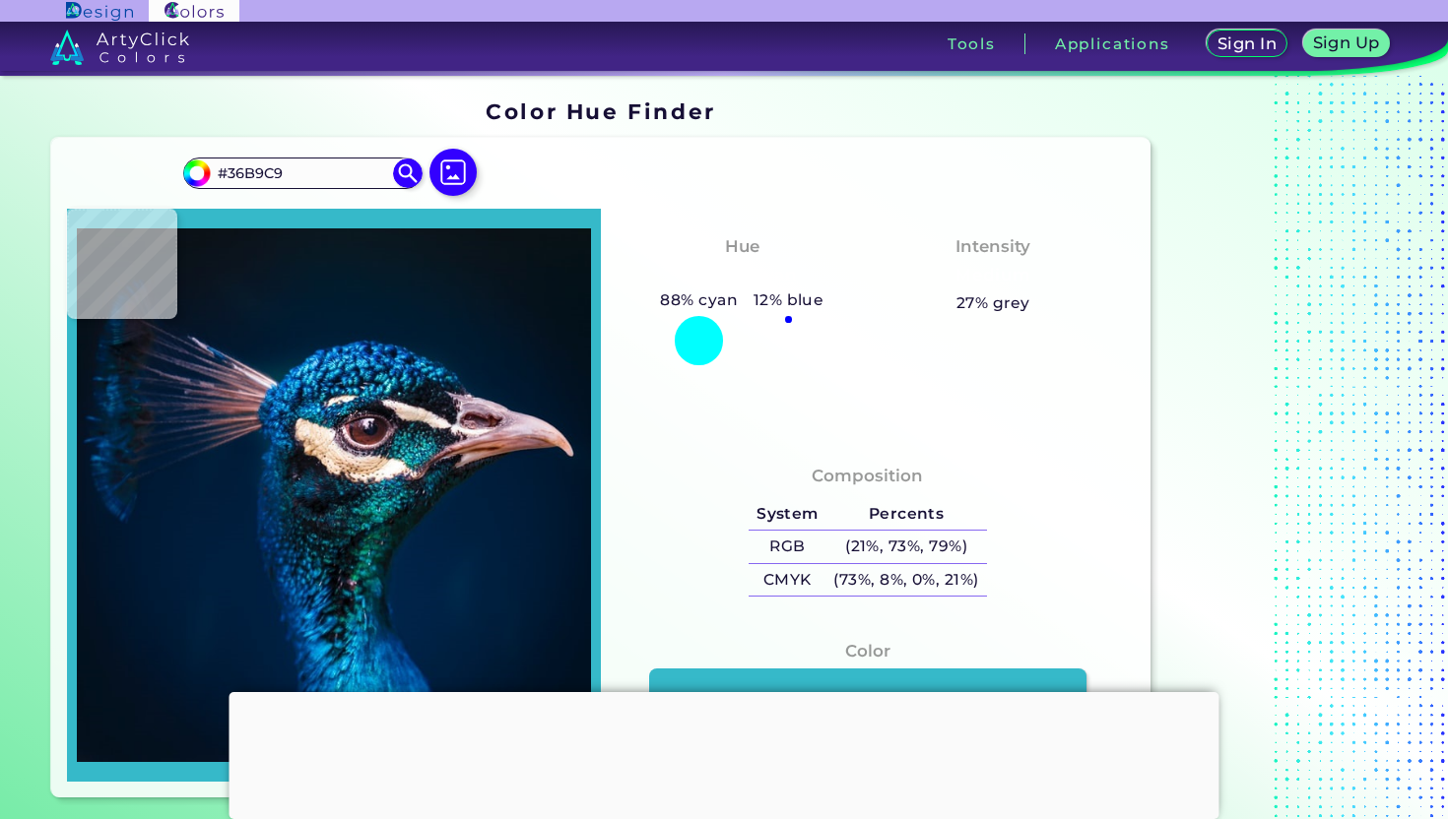
type input "#45c4e2"
type input "#45C4E2"
type input "#054456"
type input "#04132a"
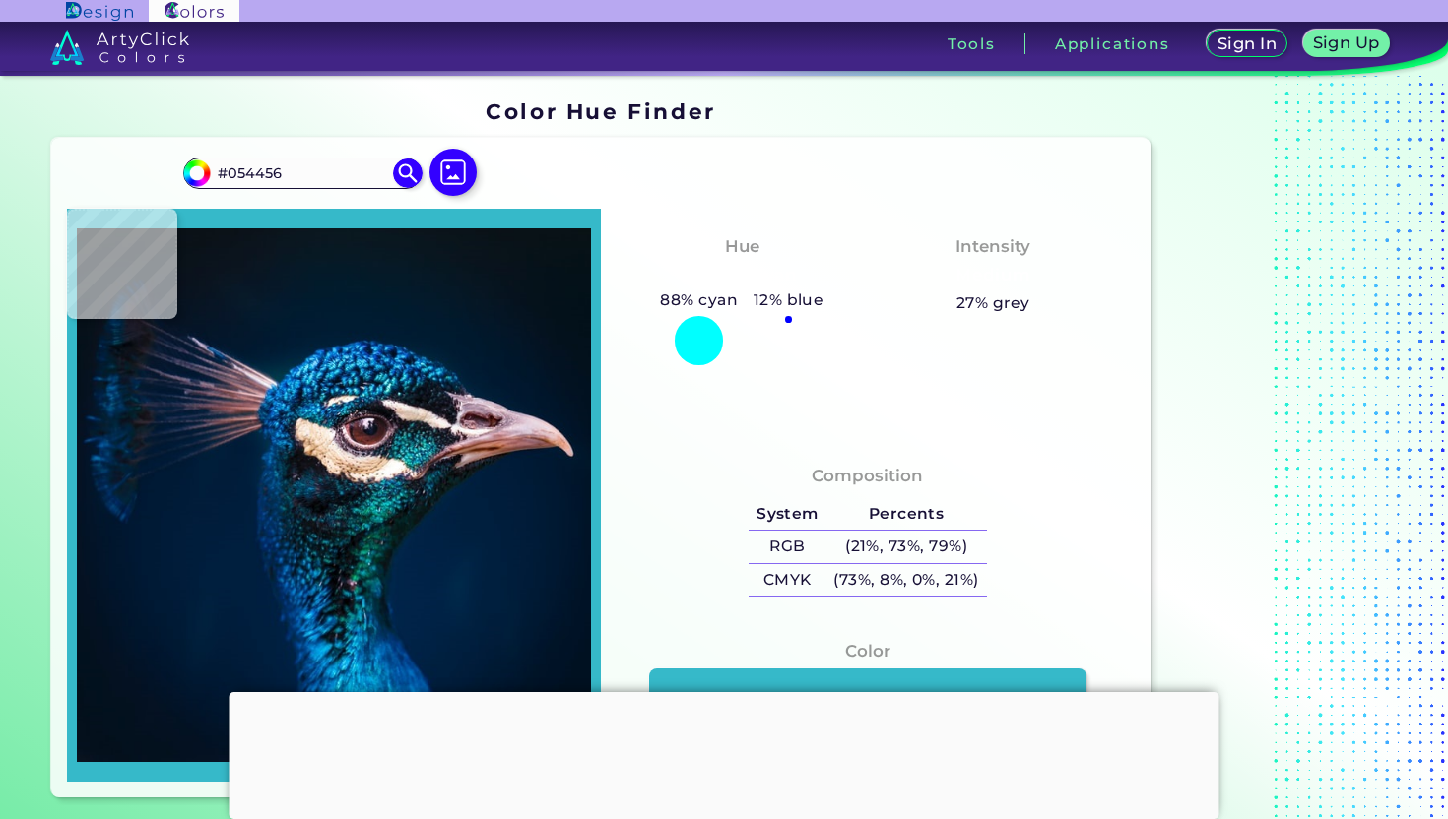
type input "#04132A"
type input "#003064"
type input "#003069"
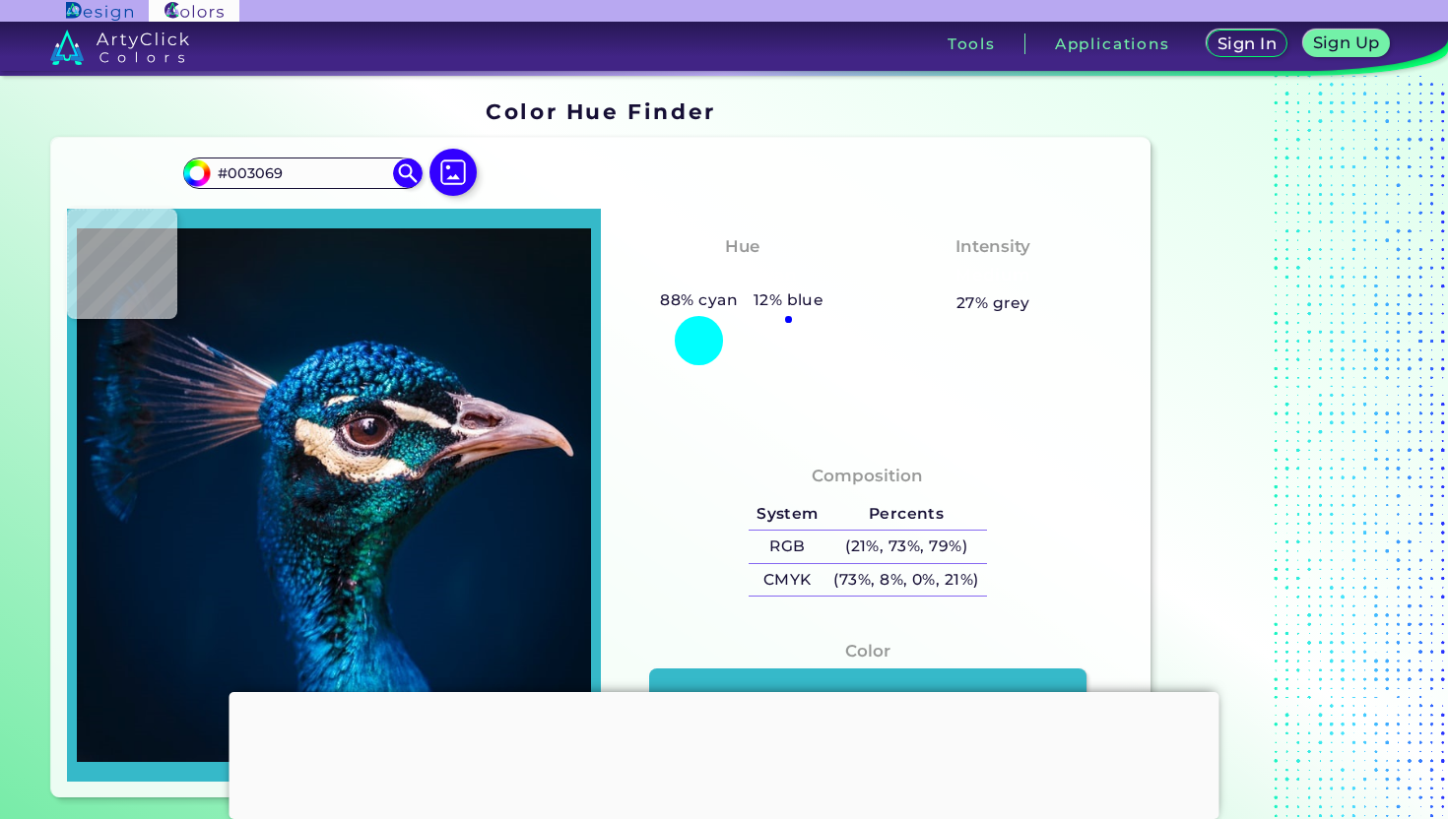
type input "#158dc8"
type input "#158DC8"
type input "#015a8e"
type input "#015A8E"
type input "#318baf"
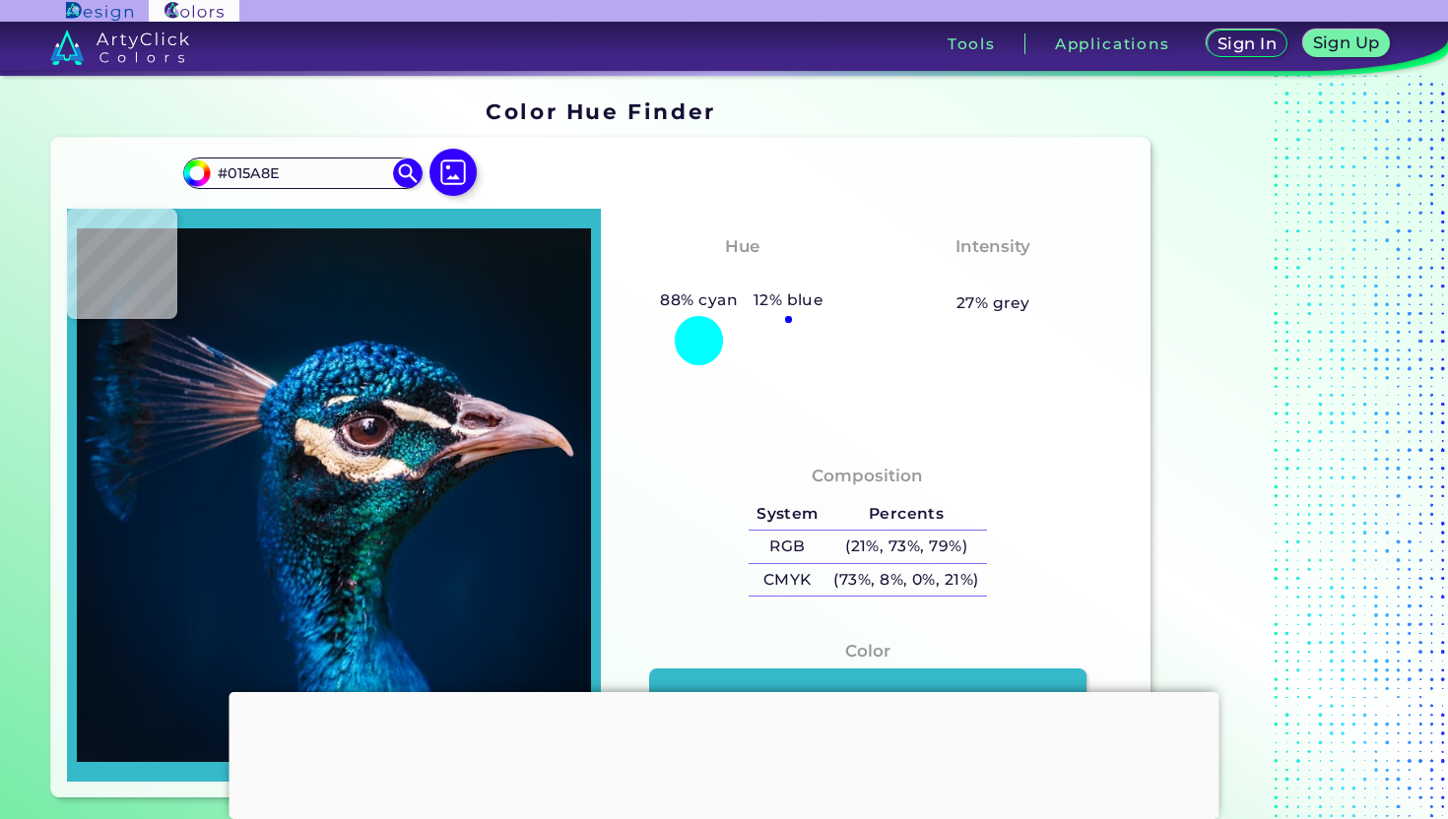
type input "#318BAF"
type input "#287e9e"
type input "#287E9E"
type input "#074865"
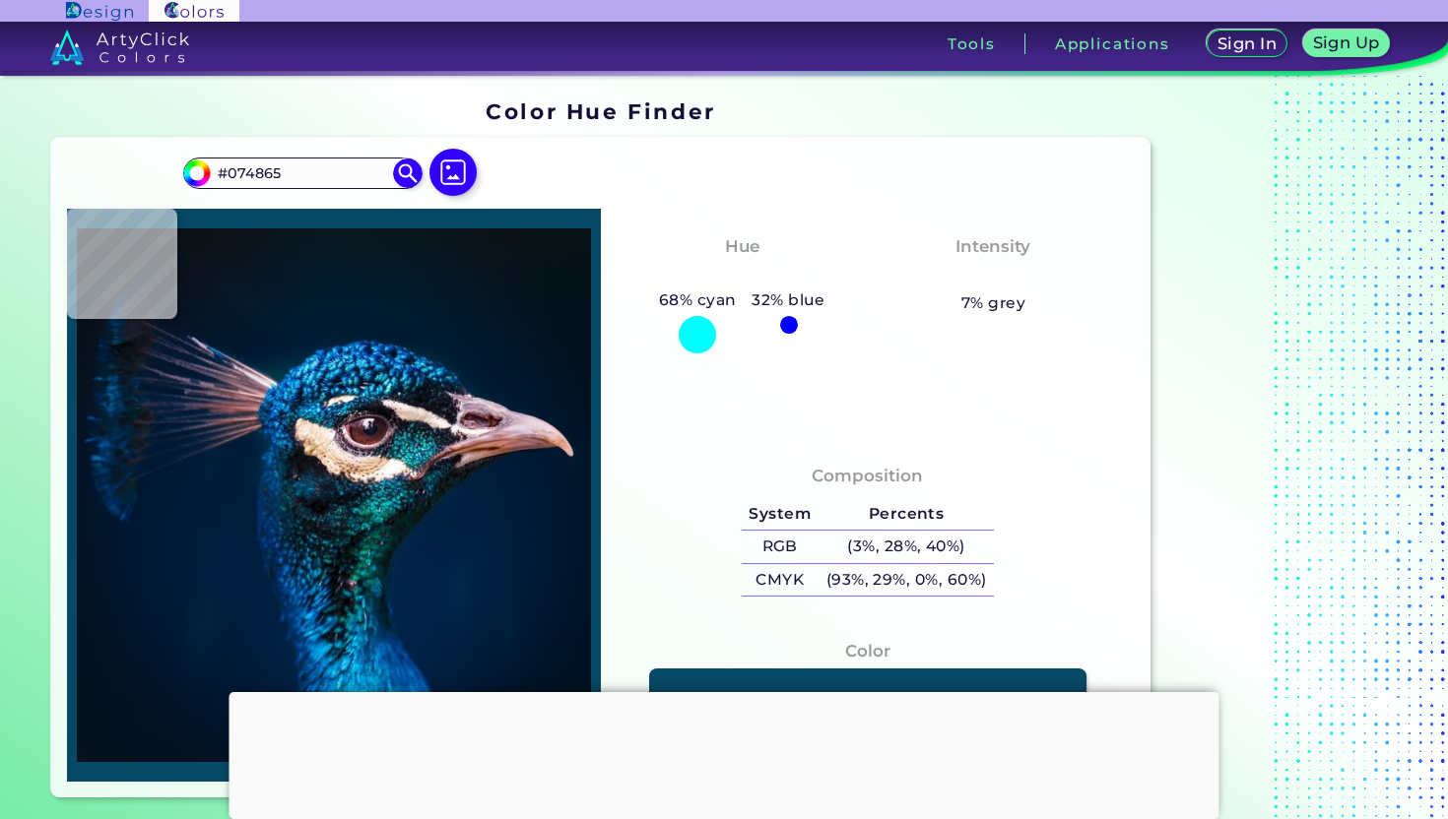
type input "#287e9e"
type input "#287E9E"
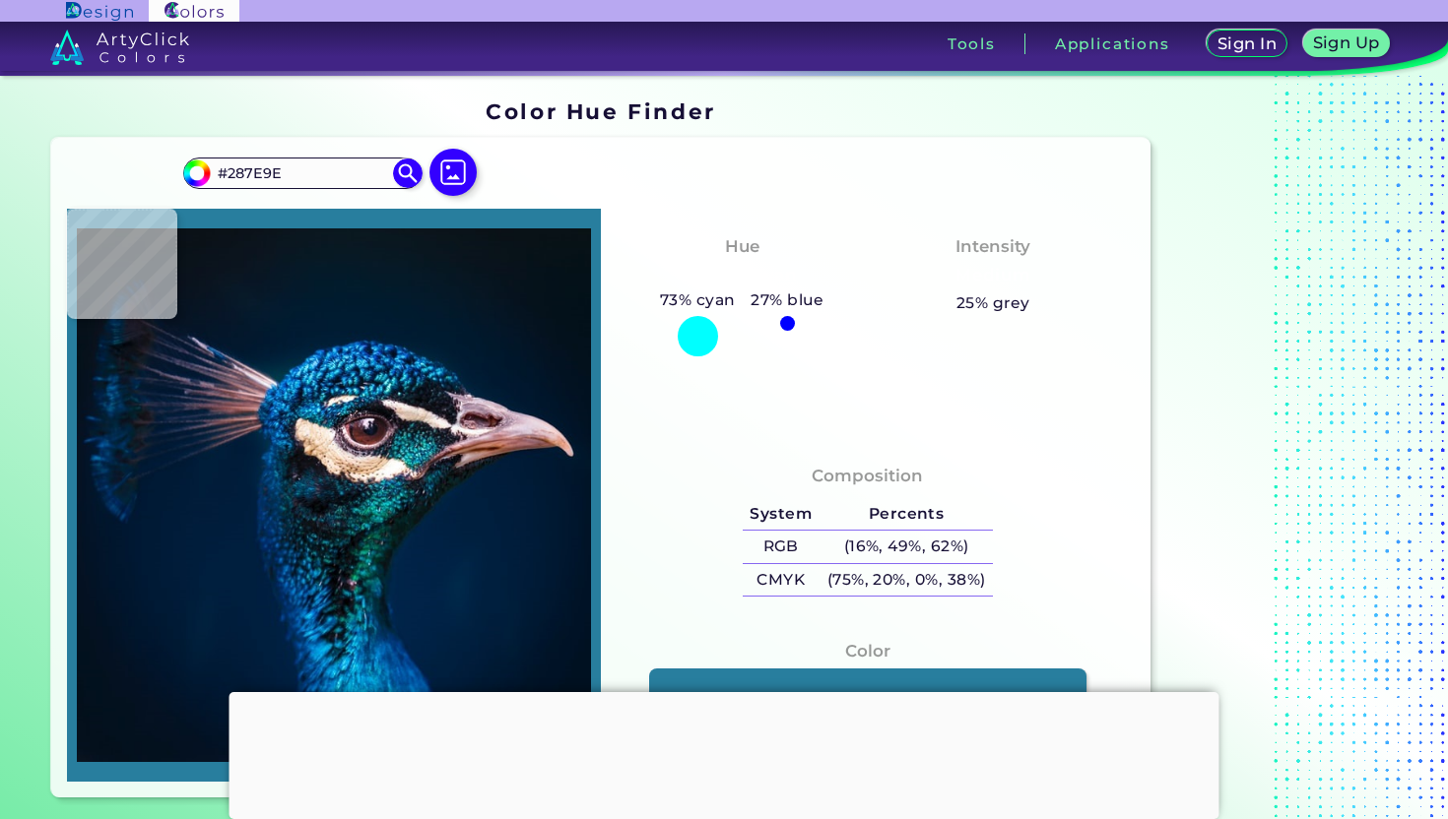
type input "#2a779e"
type input "#2A779E"
type input "#14658c"
type input "#14658C"
type input "#0c6089"
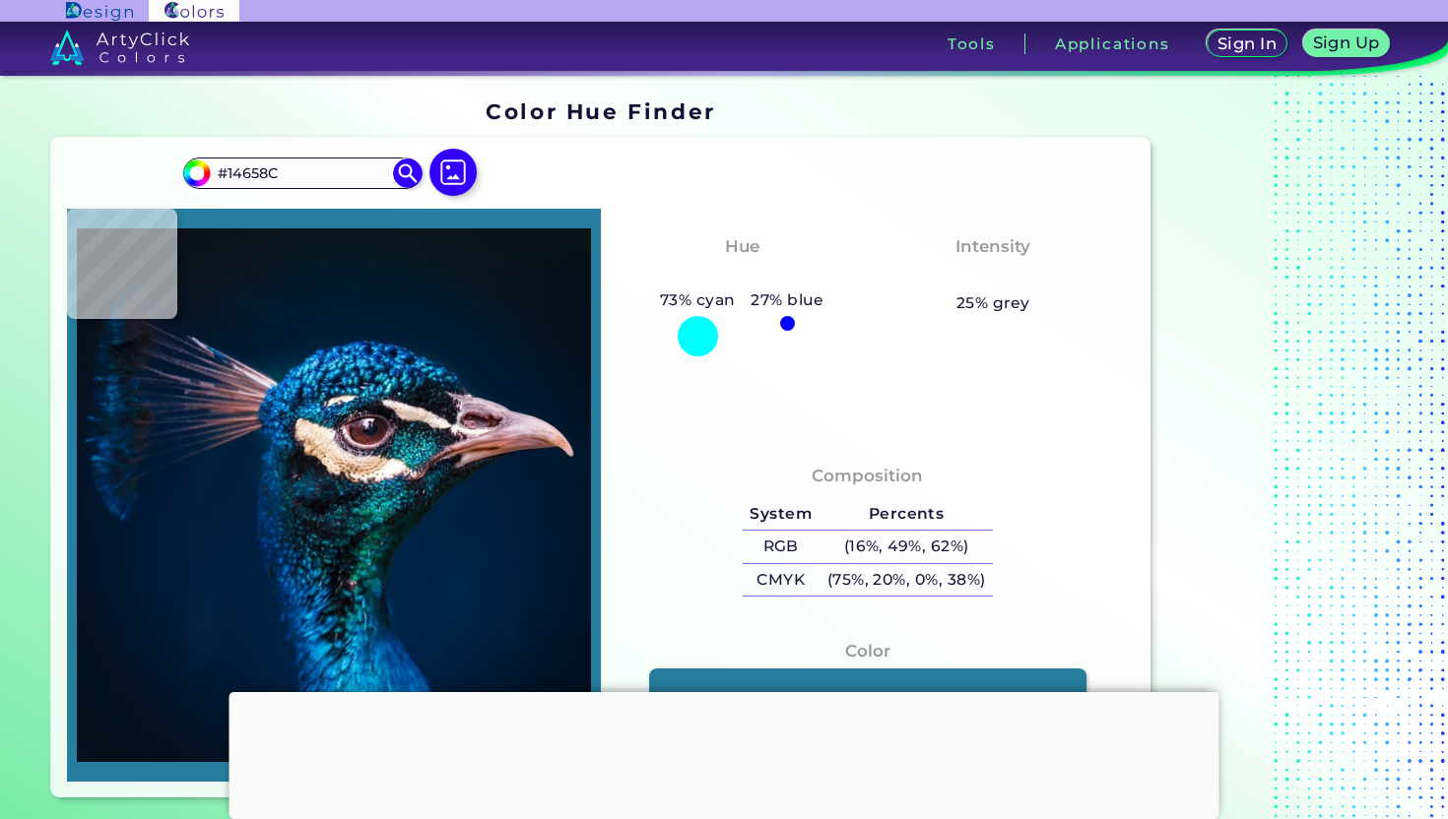
type input "#0C6089"
type input "#081c3b"
type input "#081C3B"
type input "#0c447b"
type input "#0C447B"
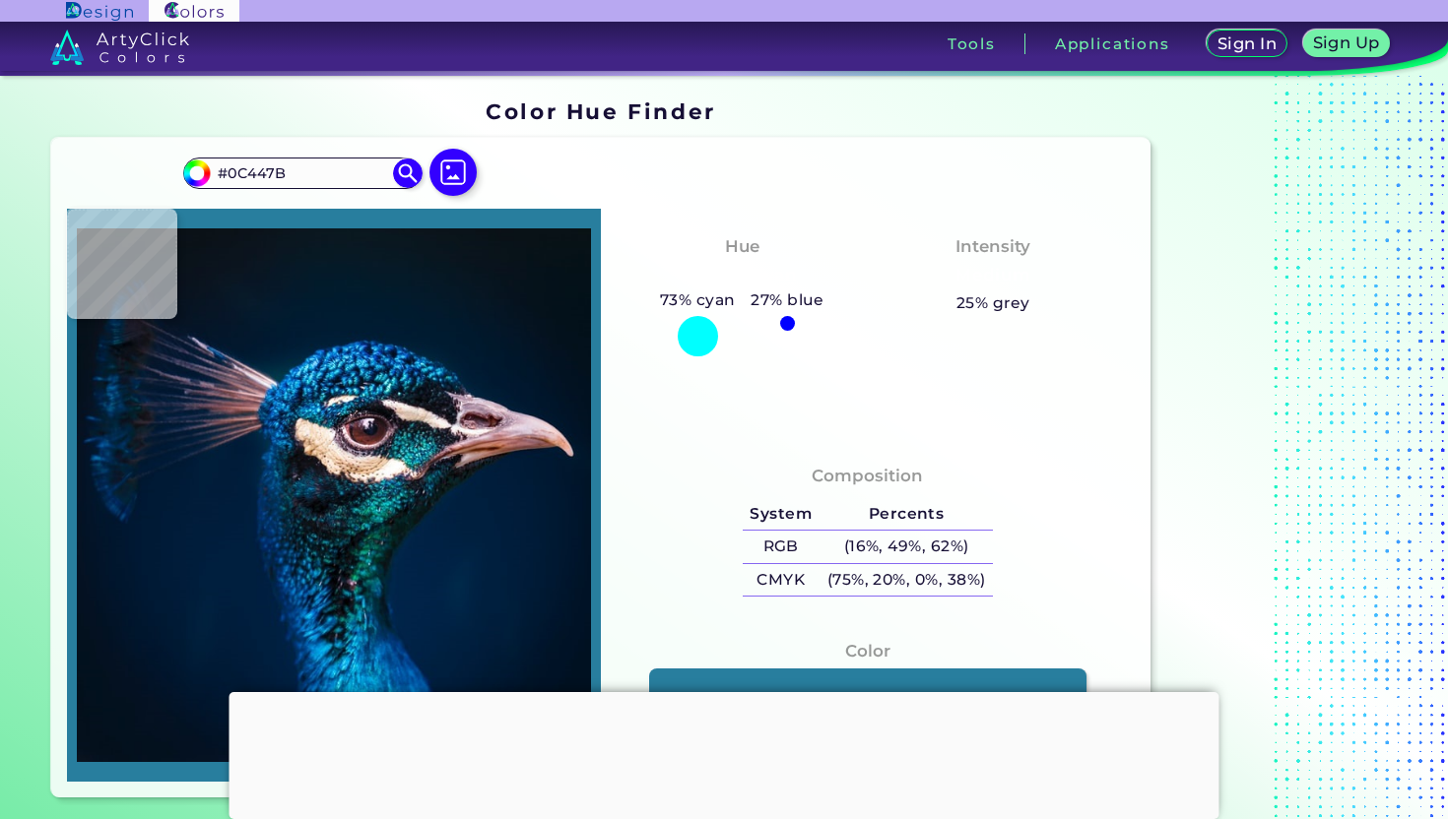
type input "#056fb0"
type input "#056FB0"
type input "#1774c1"
type input "#1774C1"
type input "#002d57"
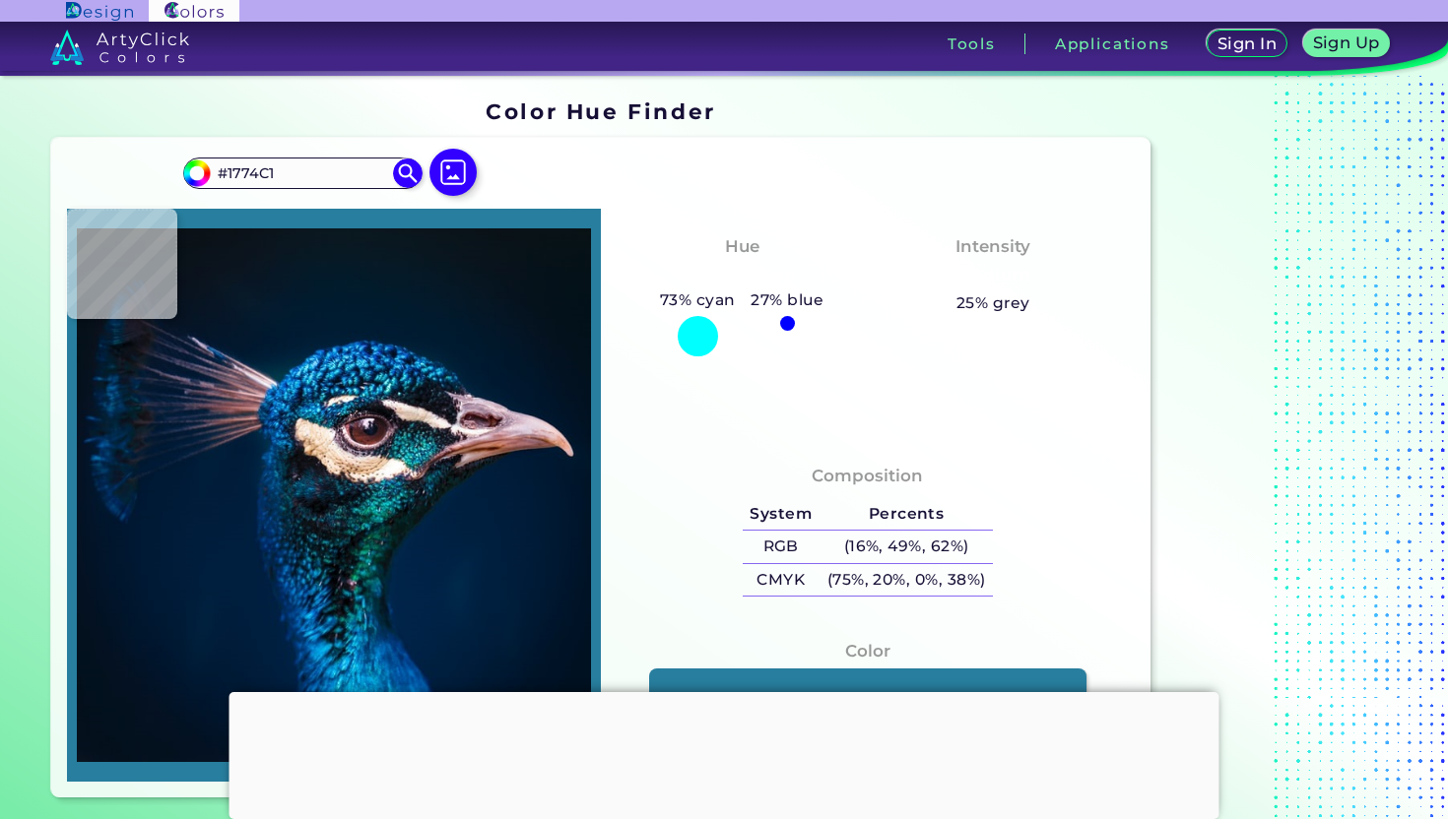
type input "#002D57"
type input "#011d35"
type input "#011D35"
type input "#011b32"
type input "#011B32"
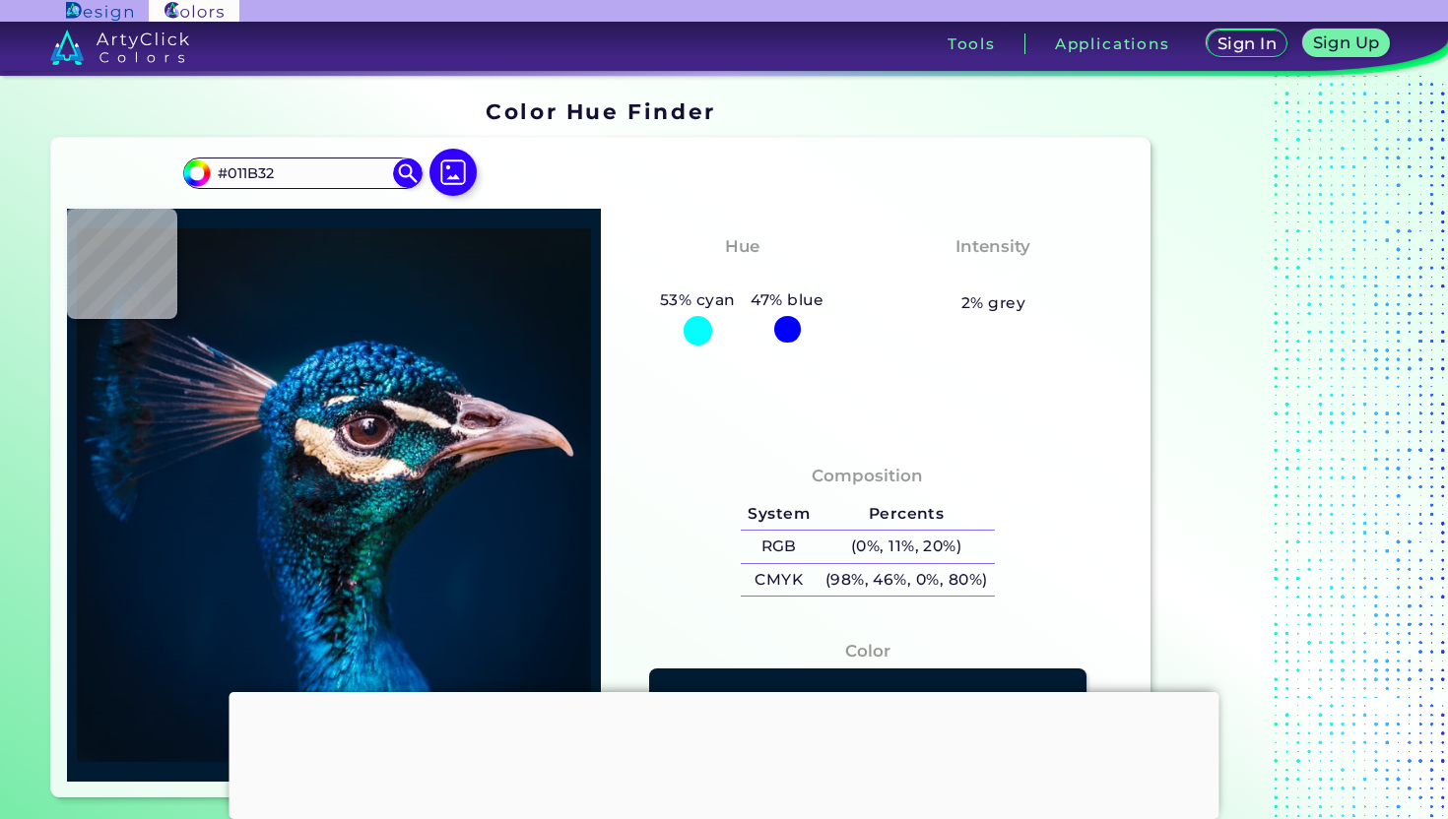
type input "#001b2e"
type input "#001B2E"
type input "#04192c"
type input "#04192C"
type input "#091626"
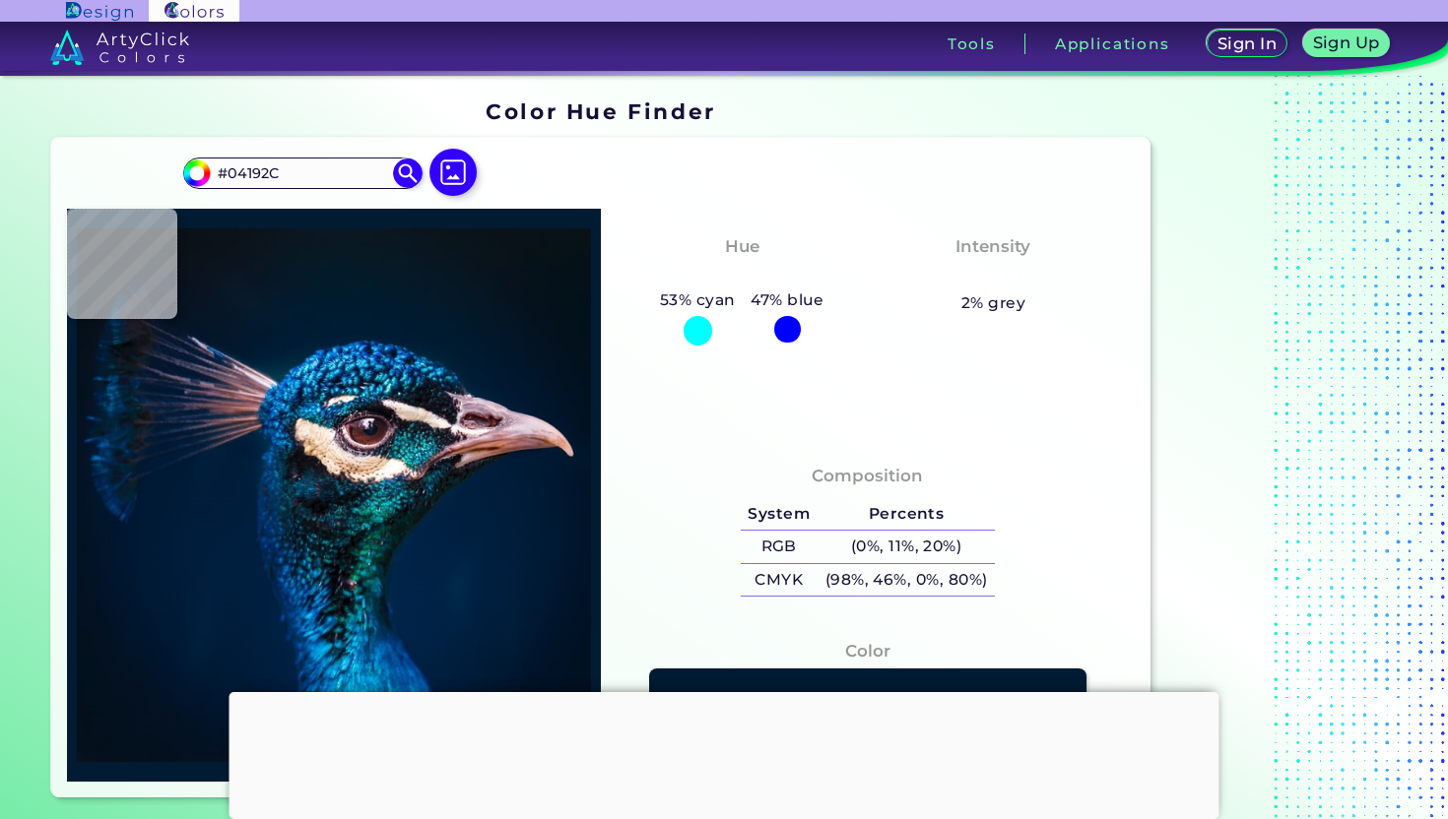
type input "#091626"
type input "#0b1521"
type input "#0B1521"
type input "#0a141d"
type input "#0A141D"
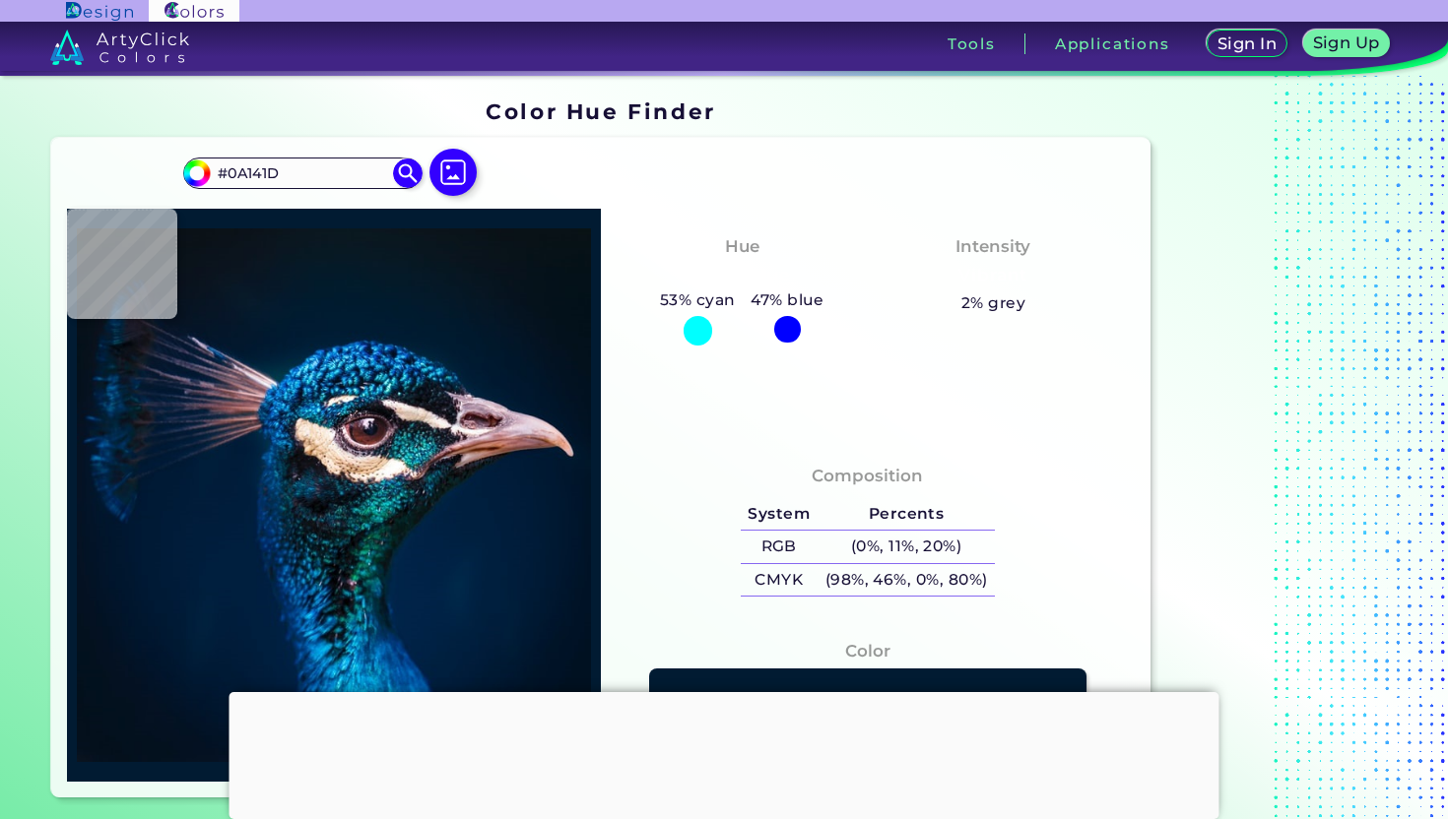
type input "#0a131c"
type input "#0A131C"
type input "#0b1218"
type input "#0B1218"
type input "#0a1117"
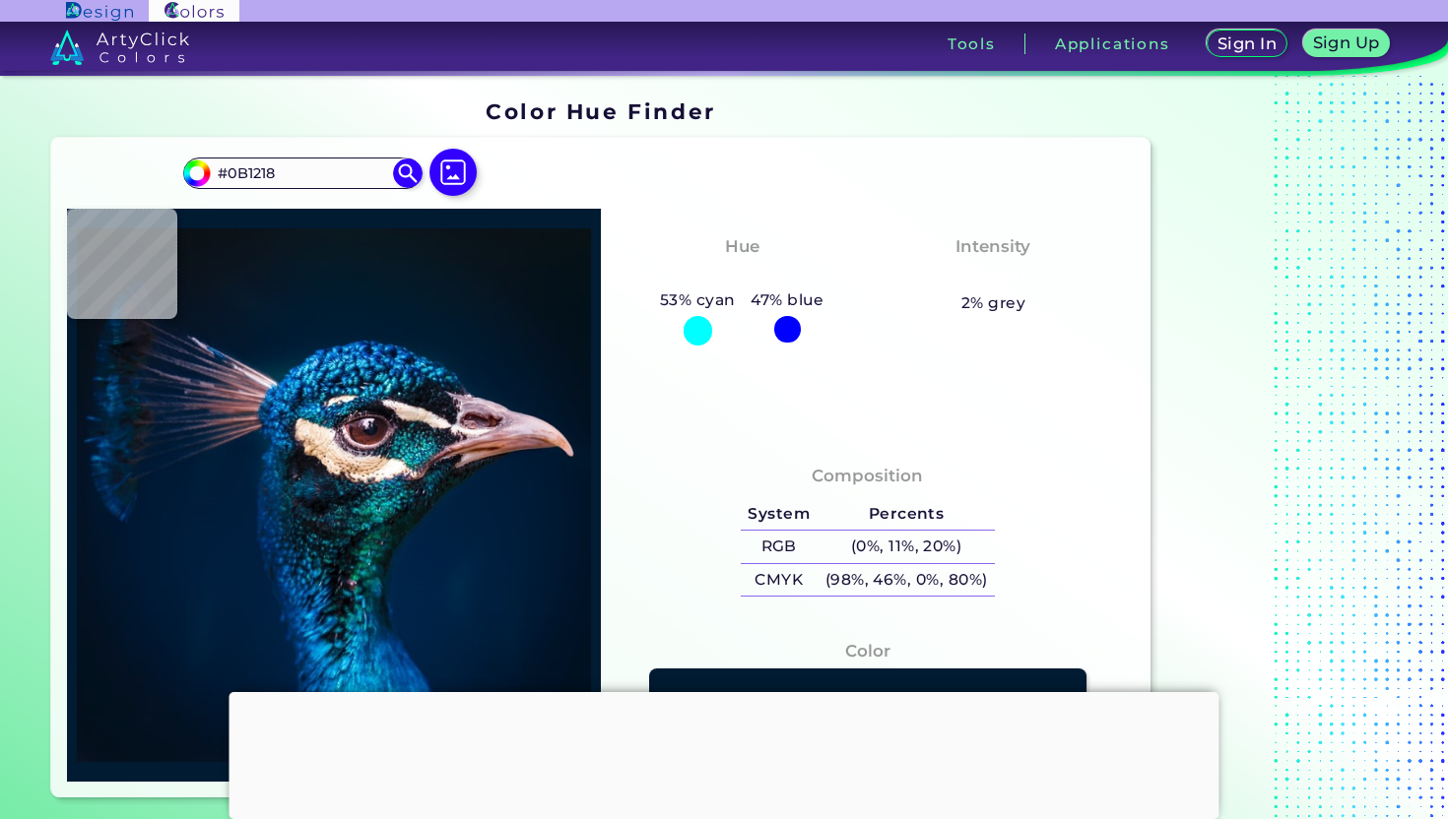
type input "#0A1117"
type input "#000000"
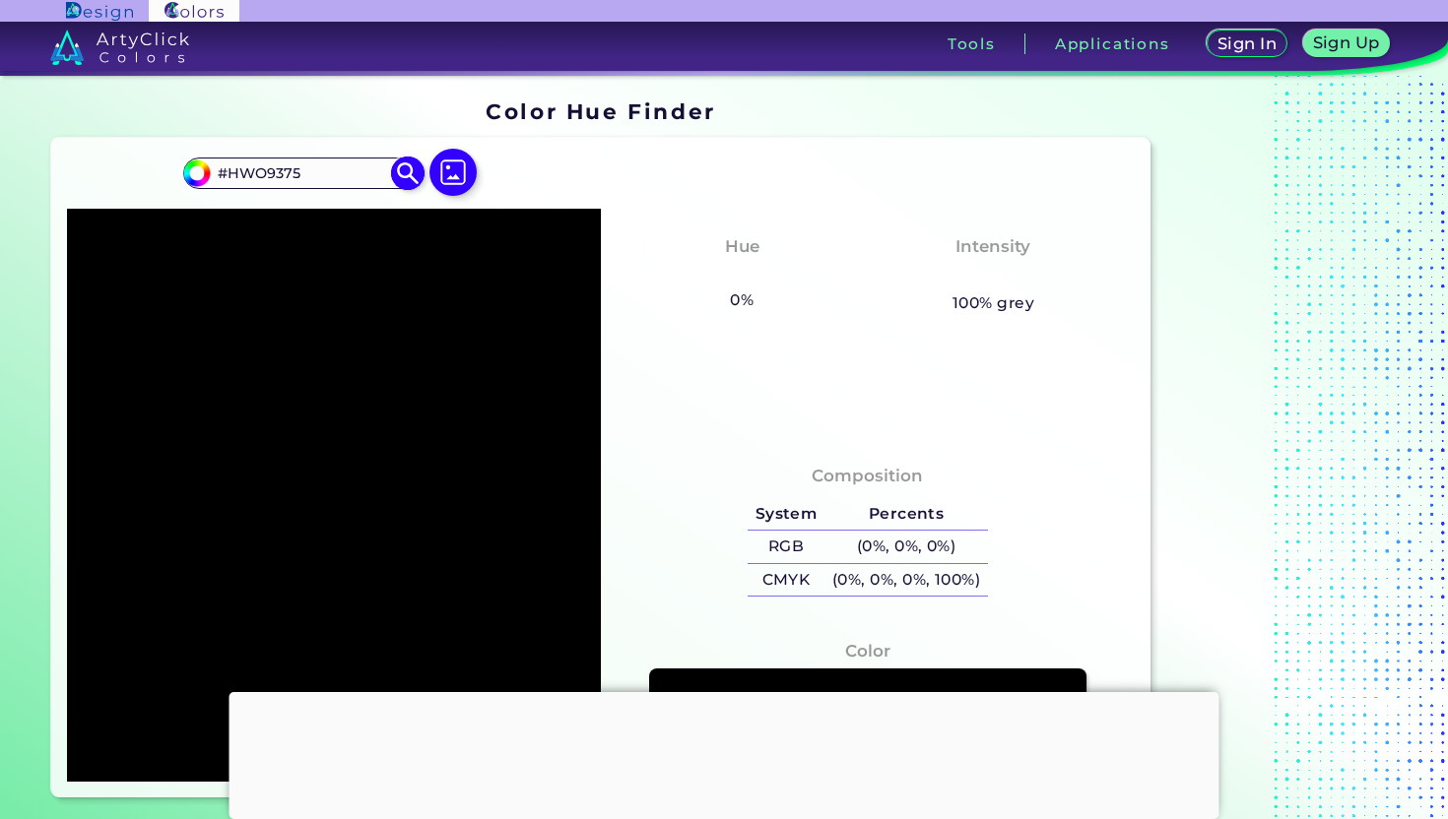
click at [309, 172] on input "#HWO9375" at bounding box center [302, 174] width 183 height 27
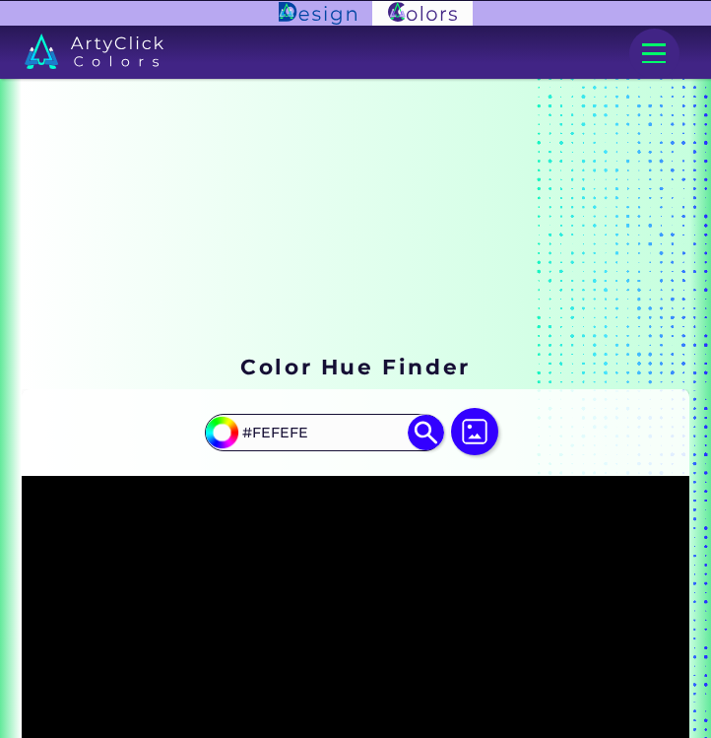
type input "#FEFEFE"
type input "#fefefe"
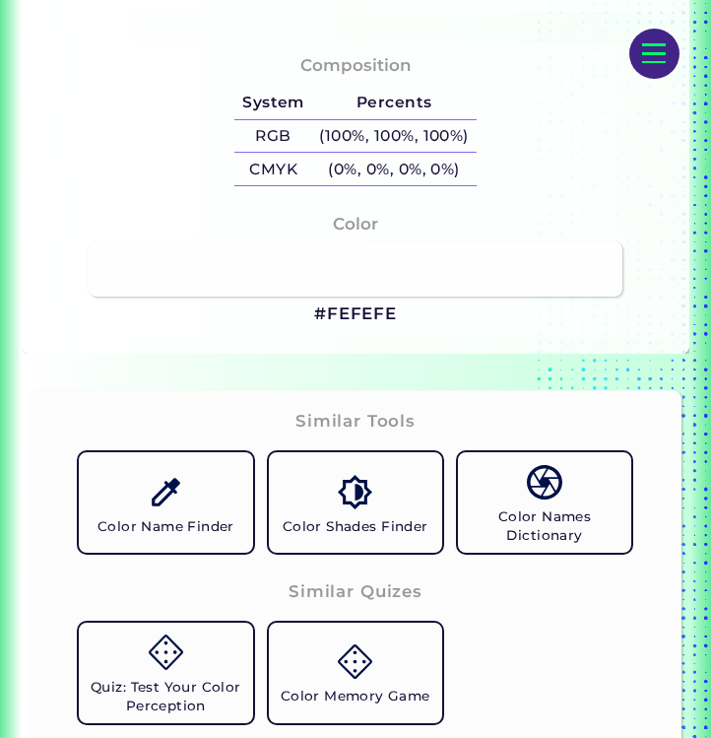
scroll to position [976, 0]
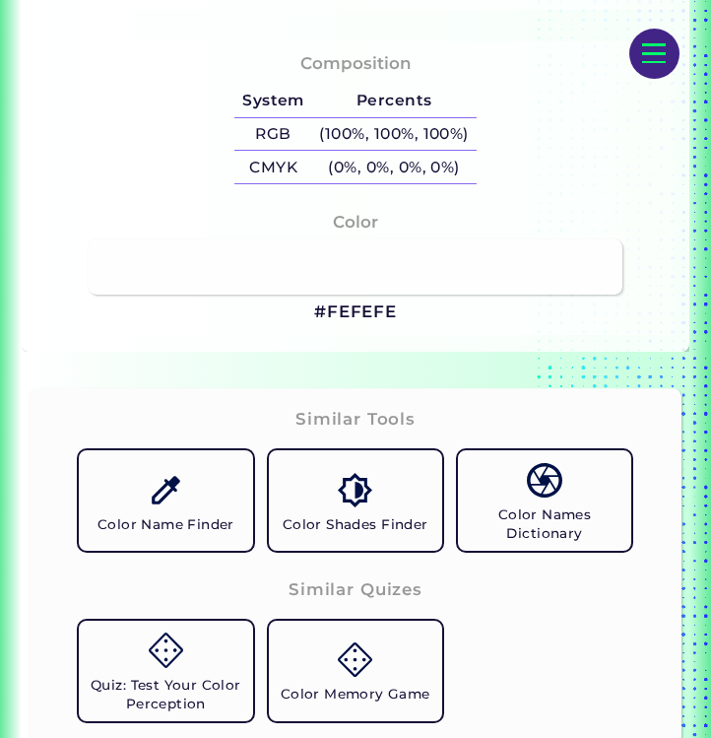
click at [512, 274] on link at bounding box center [356, 266] width 534 height 55
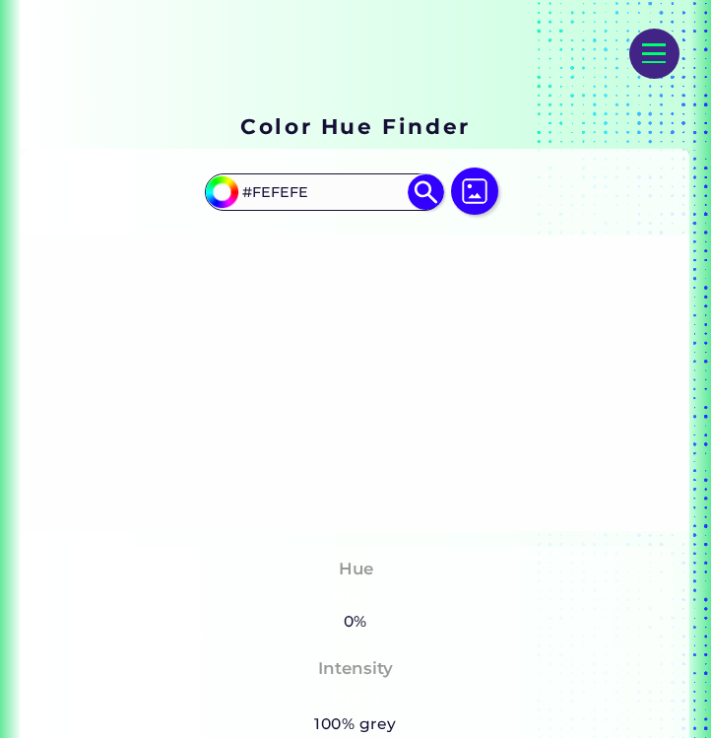
scroll to position [233, 0]
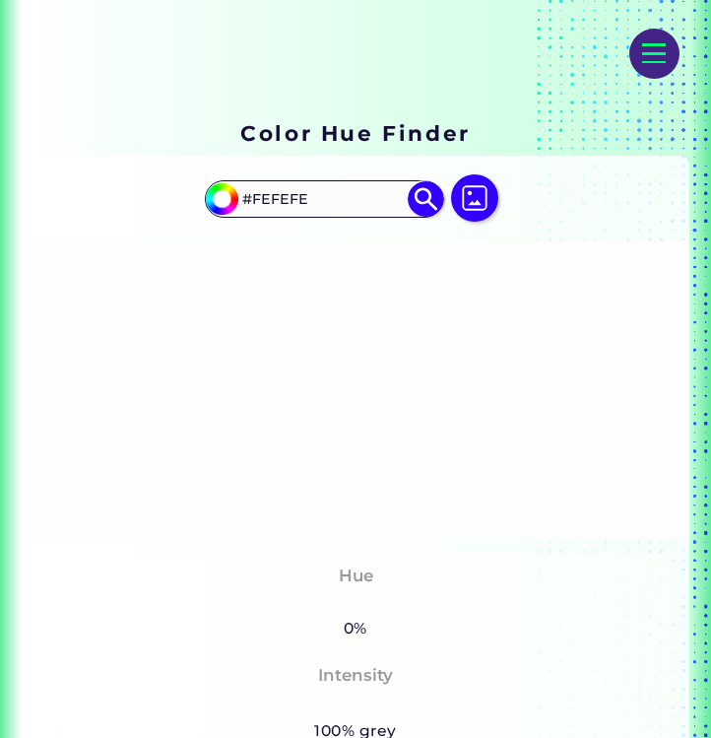
click at [345, 204] on input "#FEFEFE" at bounding box center [323, 198] width 177 height 32
type input "#BCCCE3"
type input "#bccce3"
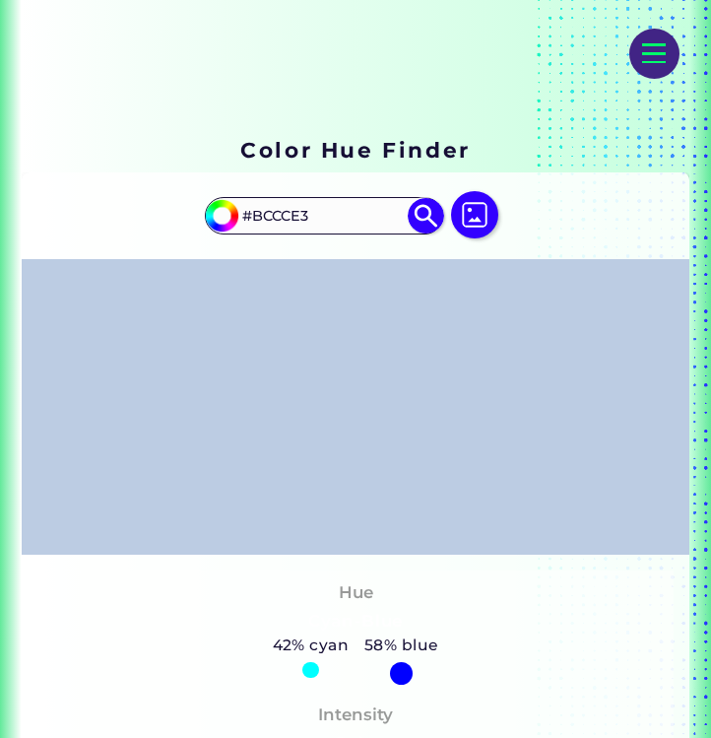
scroll to position [67, 0]
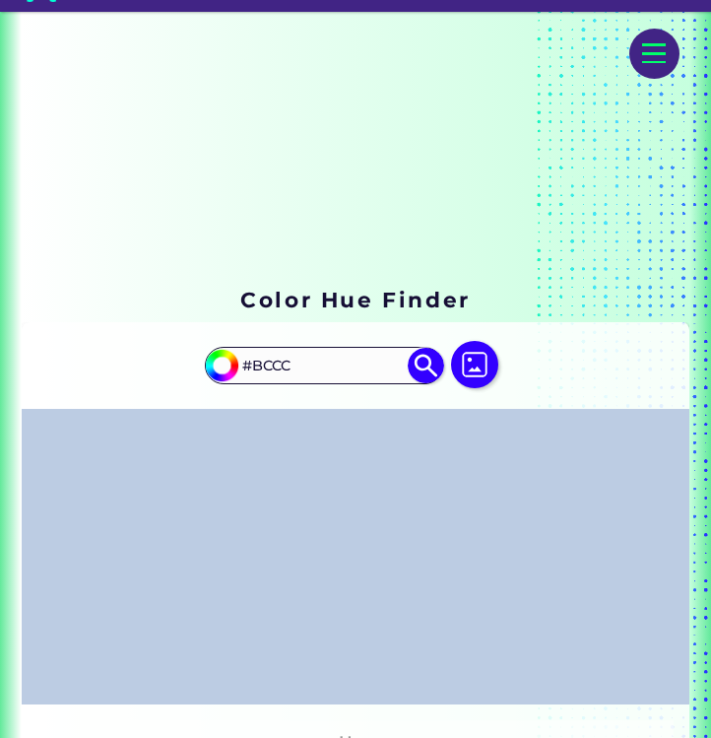
type input "#BCC"
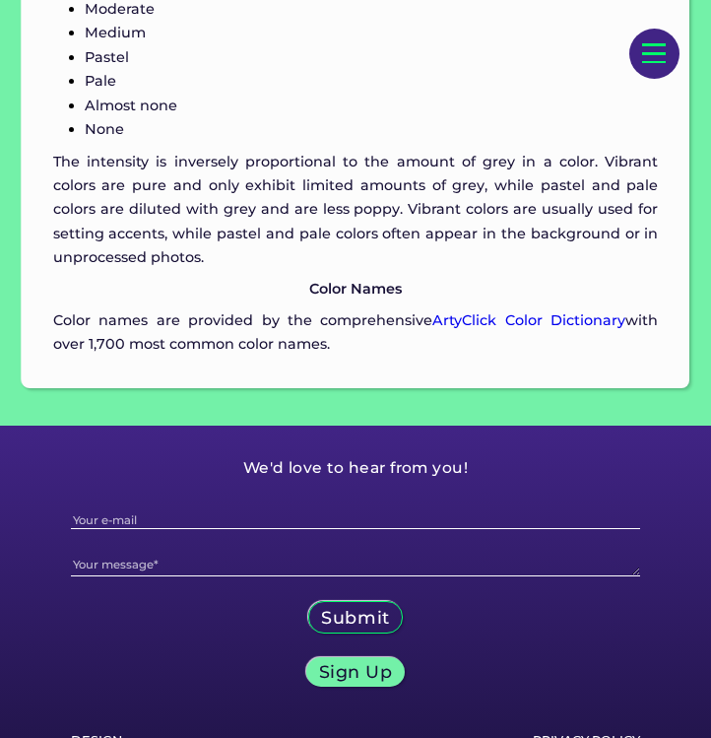
scroll to position [3141, 0]
